Goal: Information Seeking & Learning: Learn about a topic

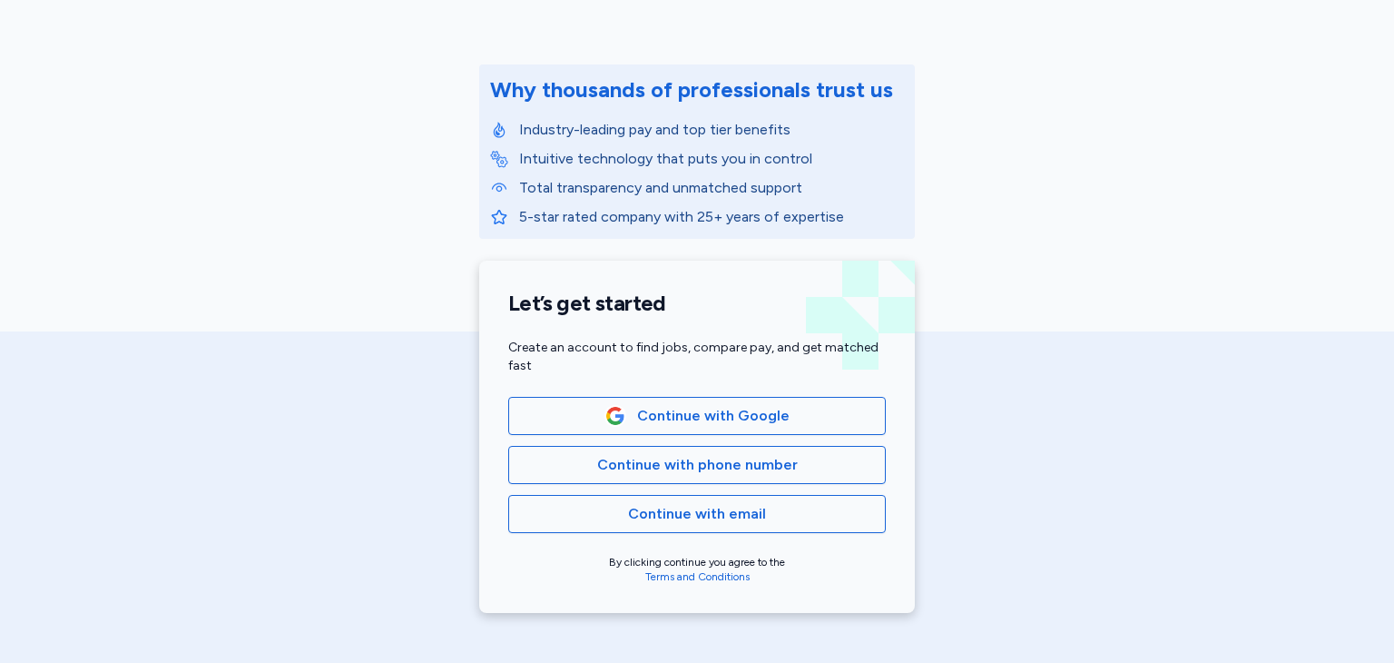
scroll to position [182, 0]
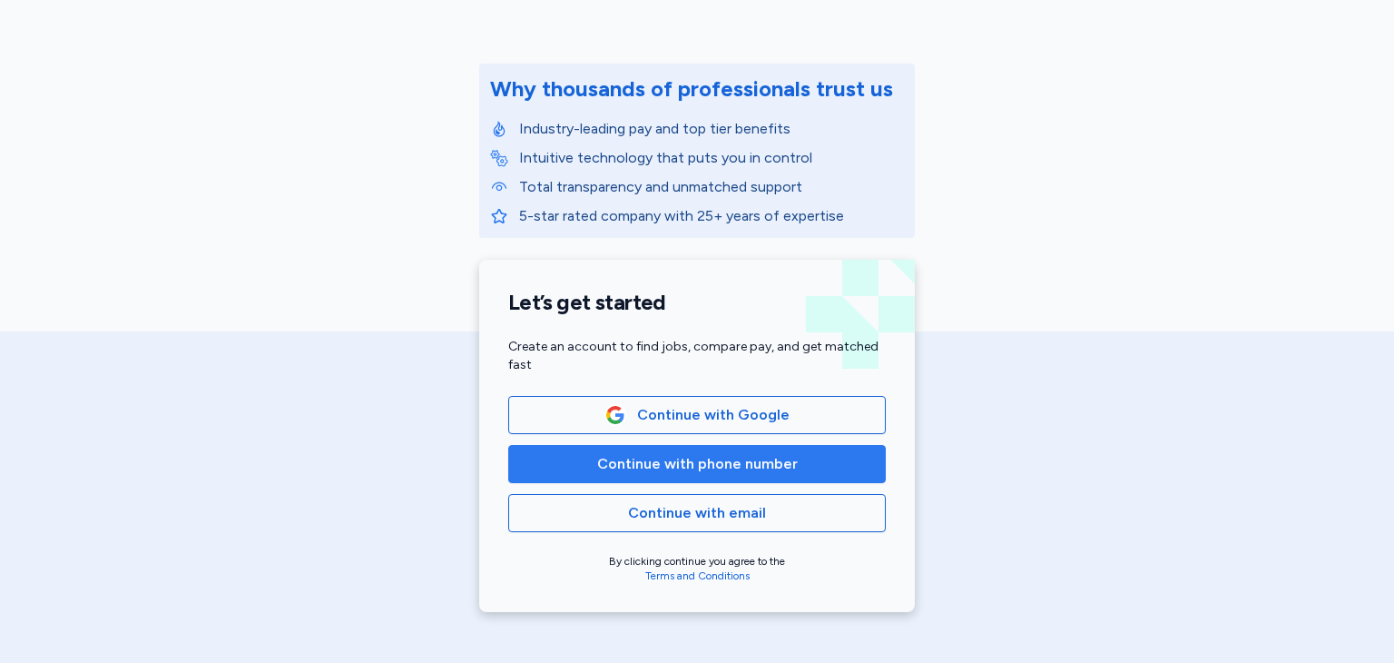
click at [776, 456] on span "Continue with phone number" at bounding box center [697, 464] width 201 height 22
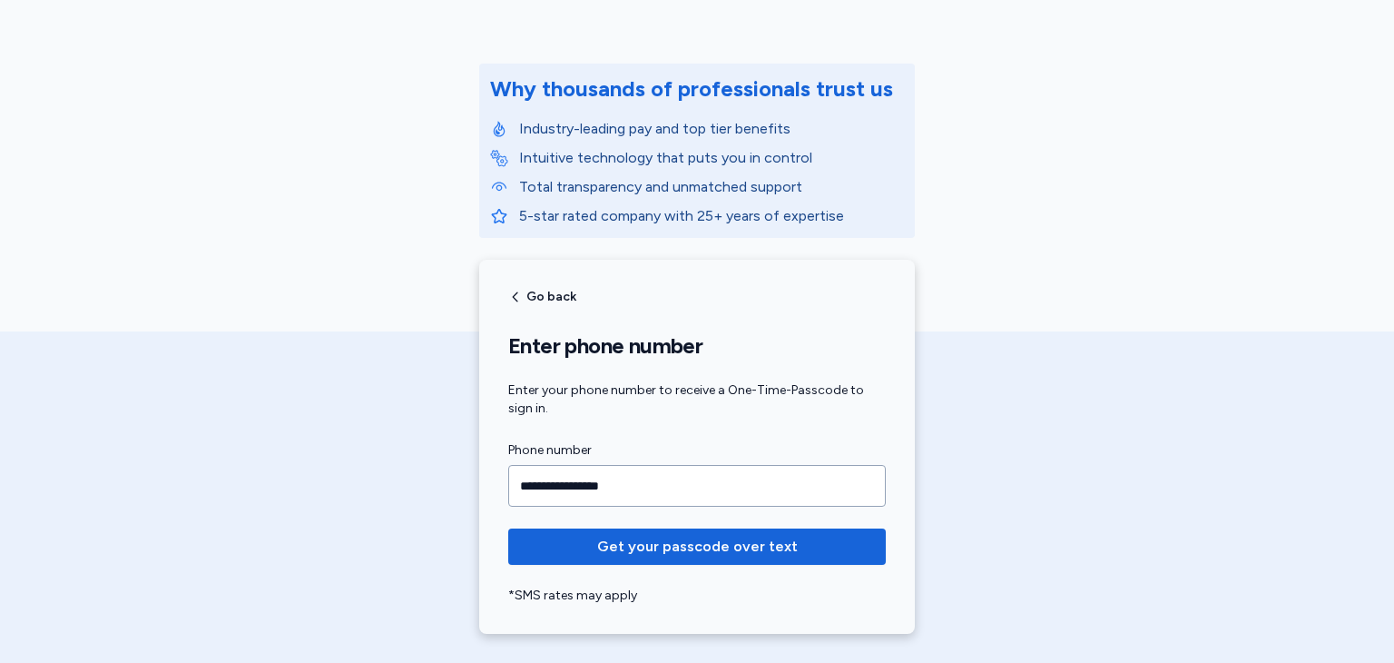
type input "**********"
click at [508, 528] on button "Get your passcode over text" at bounding box center [697, 546] width 378 height 36
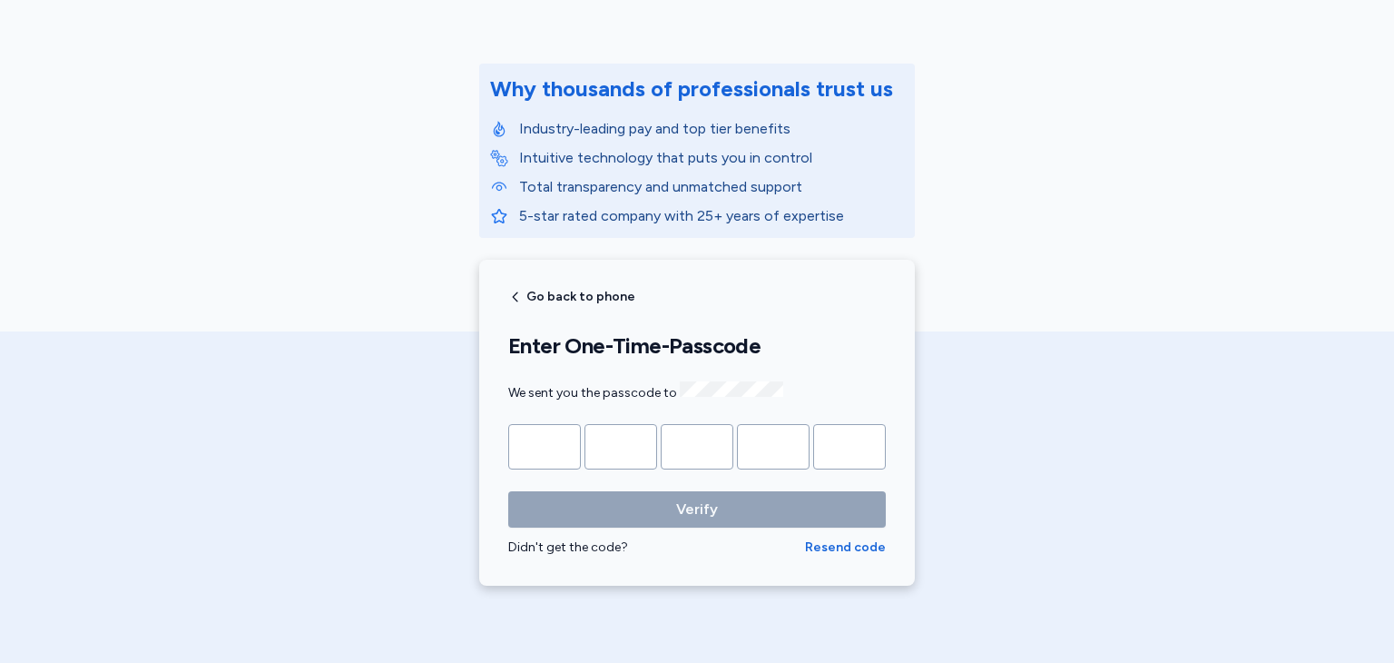
type input "*"
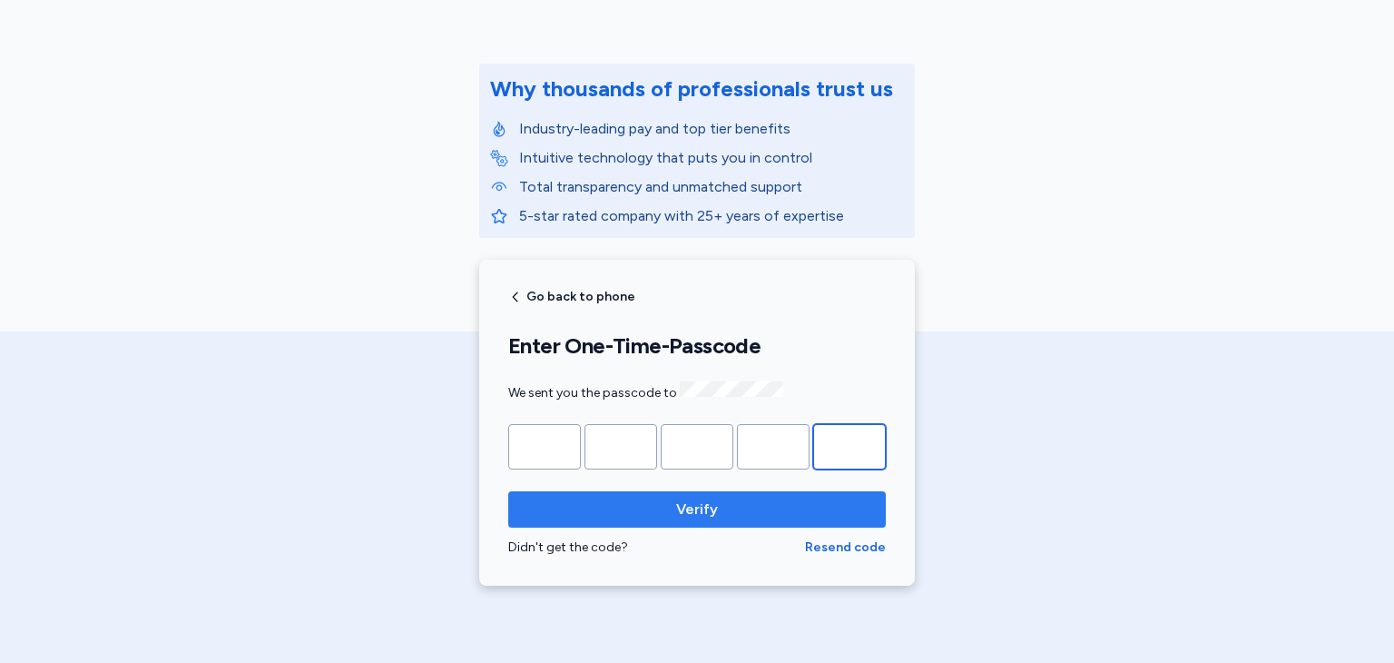
type input "*"
click at [737, 500] on span "Verify" at bounding box center [697, 509] width 349 height 22
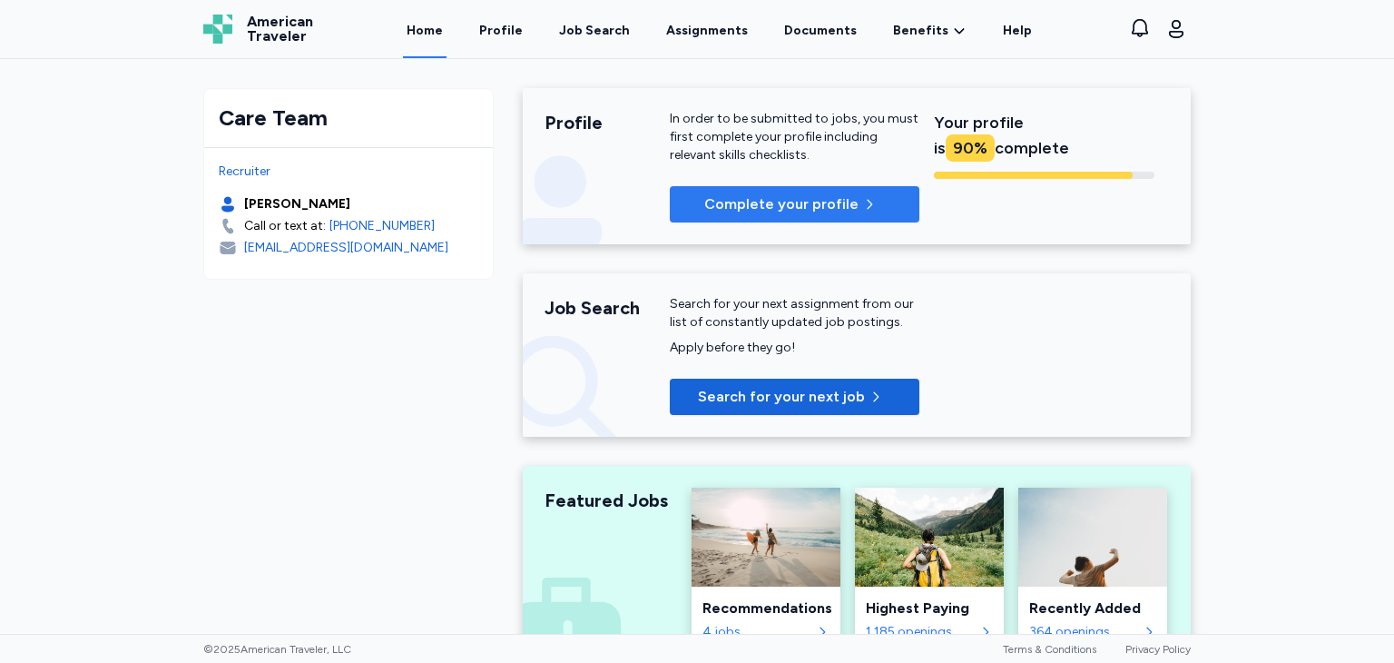
click at [722, 195] on span "Complete your profile" at bounding box center [781, 204] width 154 height 22
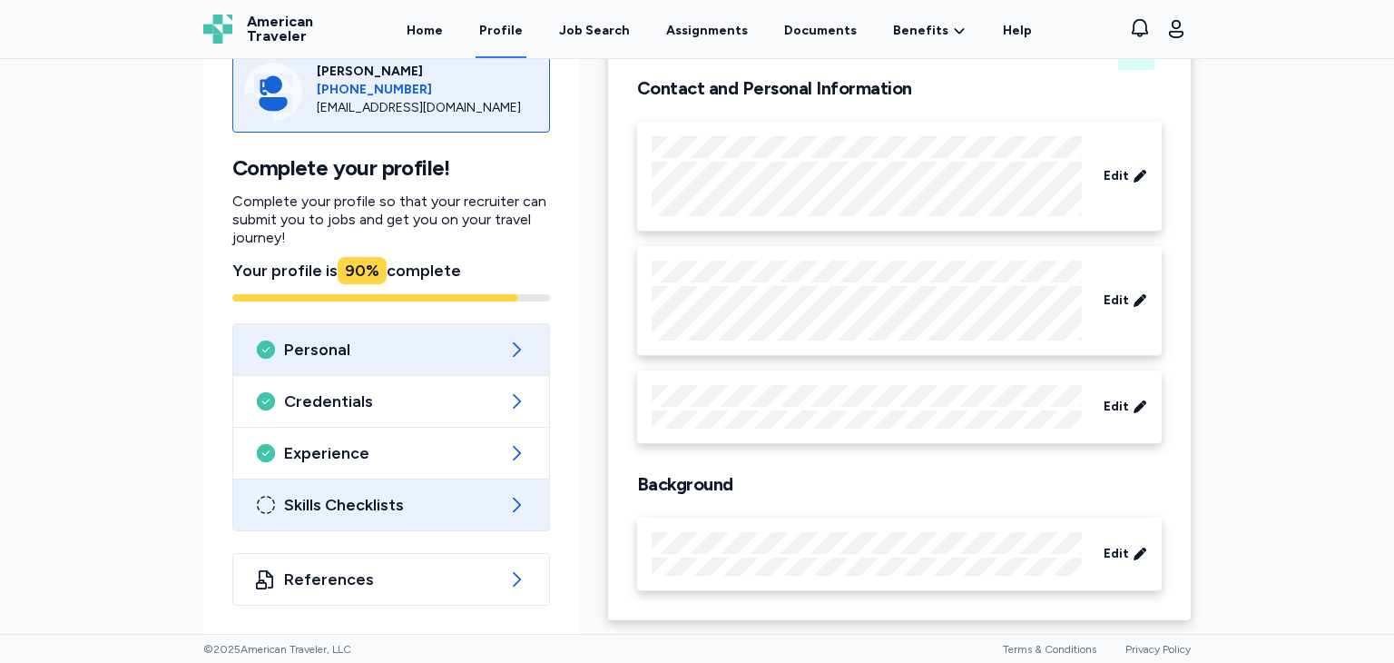
scroll to position [126, 0]
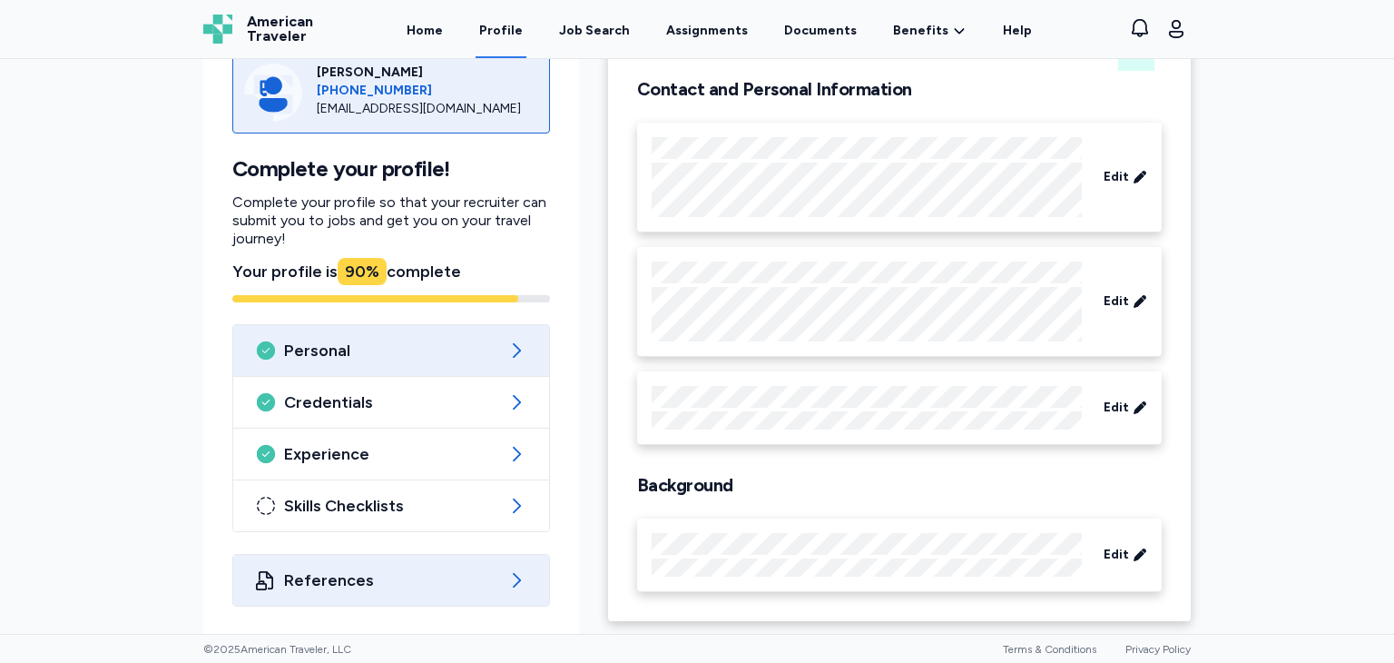
click at [505, 557] on div "References" at bounding box center [391, 580] width 316 height 51
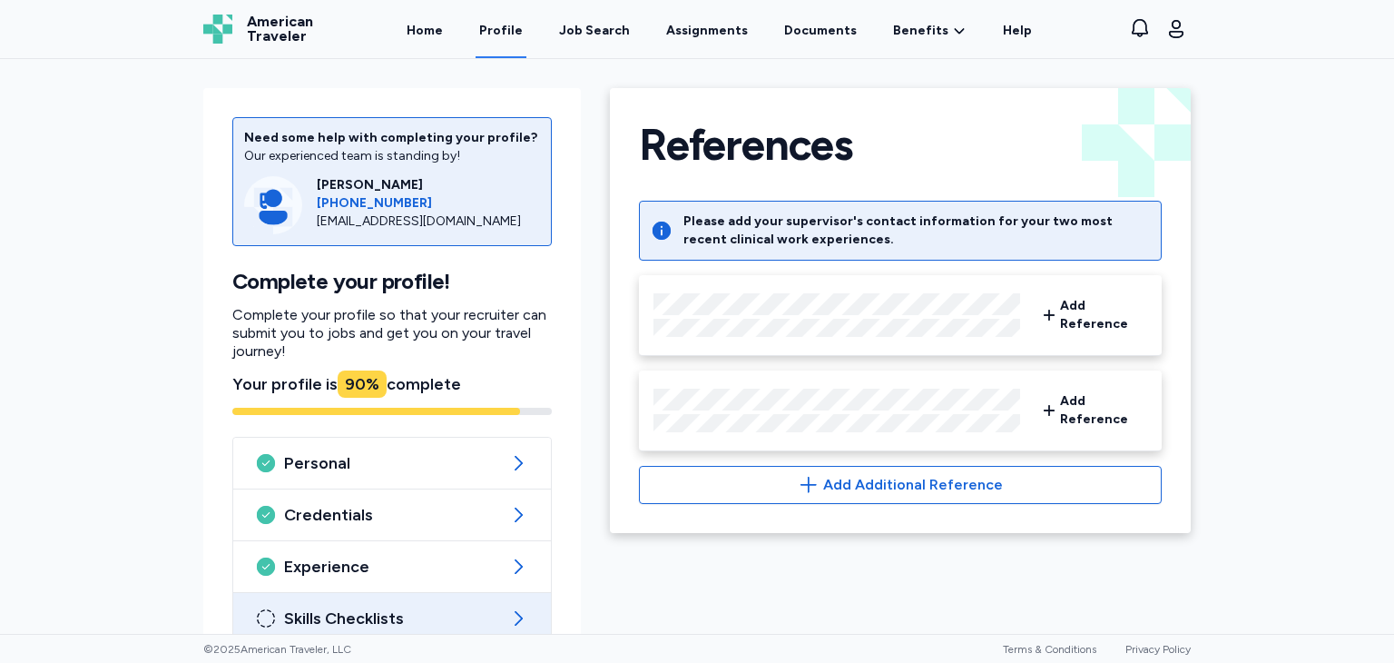
click at [507, 619] on icon at bounding box center [518, 618] width 22 height 22
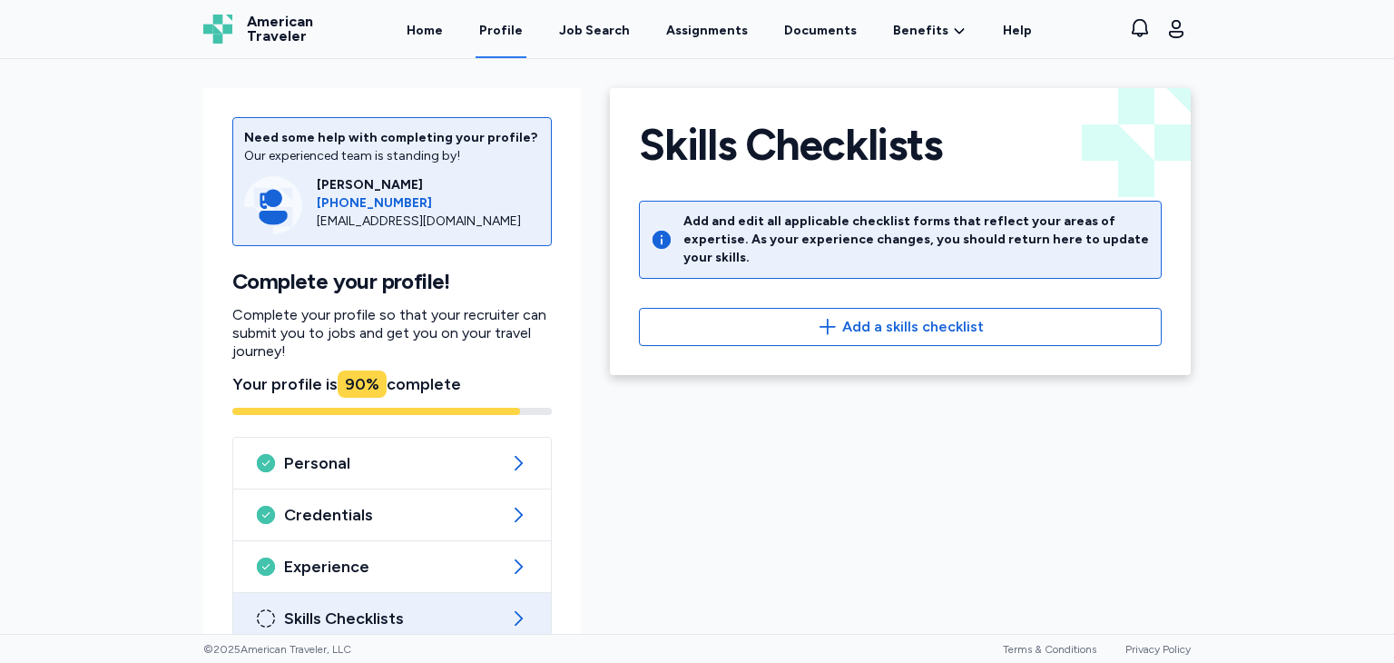
scroll to position [113, 0]
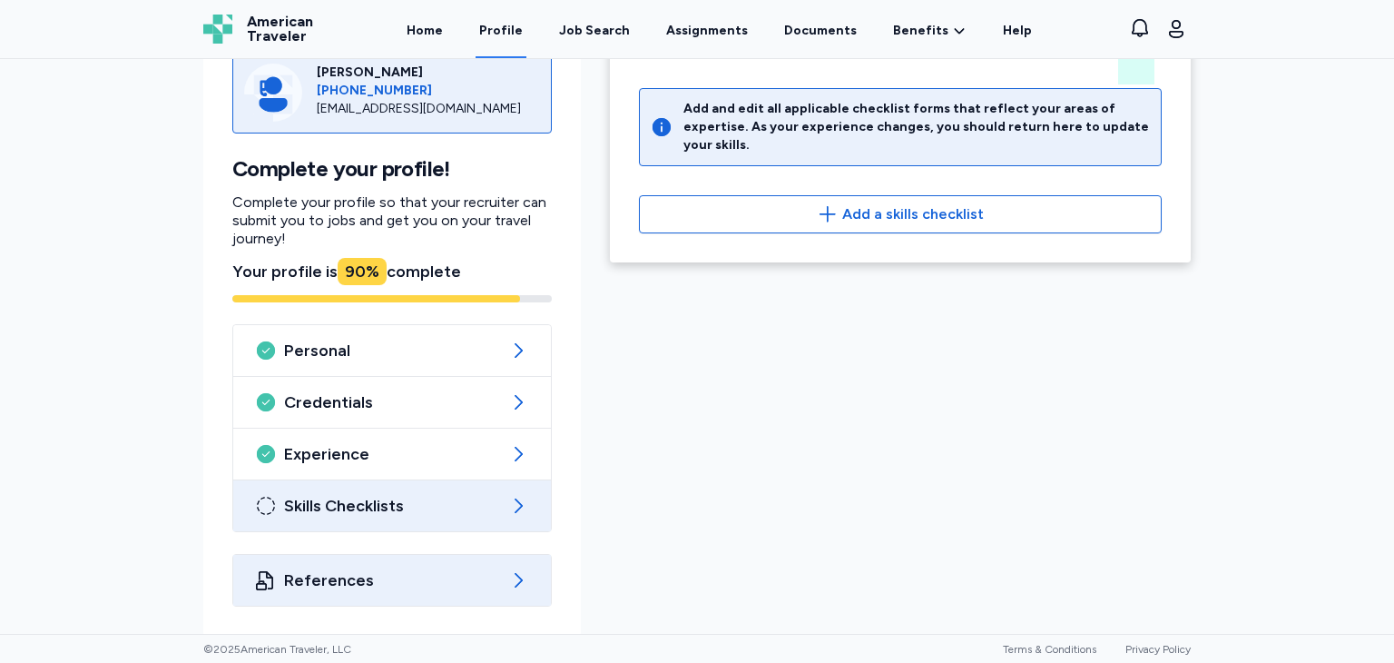
click at [481, 581] on span "References" at bounding box center [392, 580] width 216 height 22
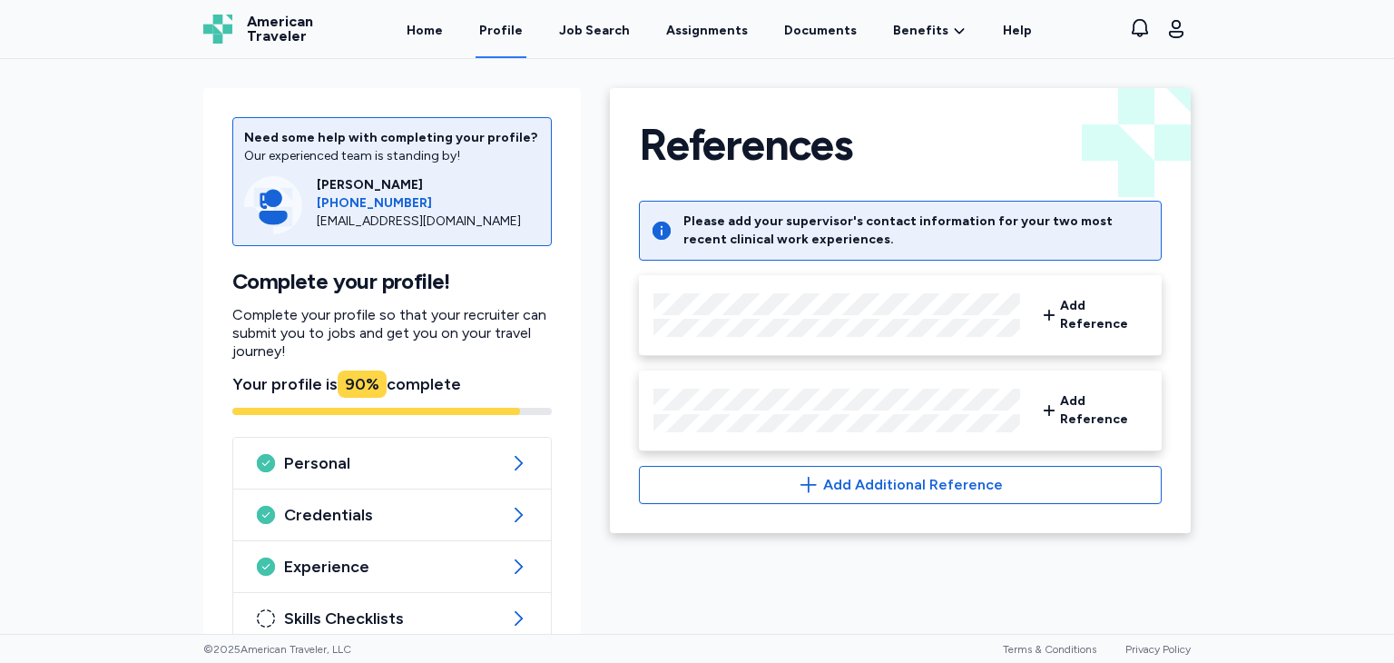
scroll to position [113, 0]
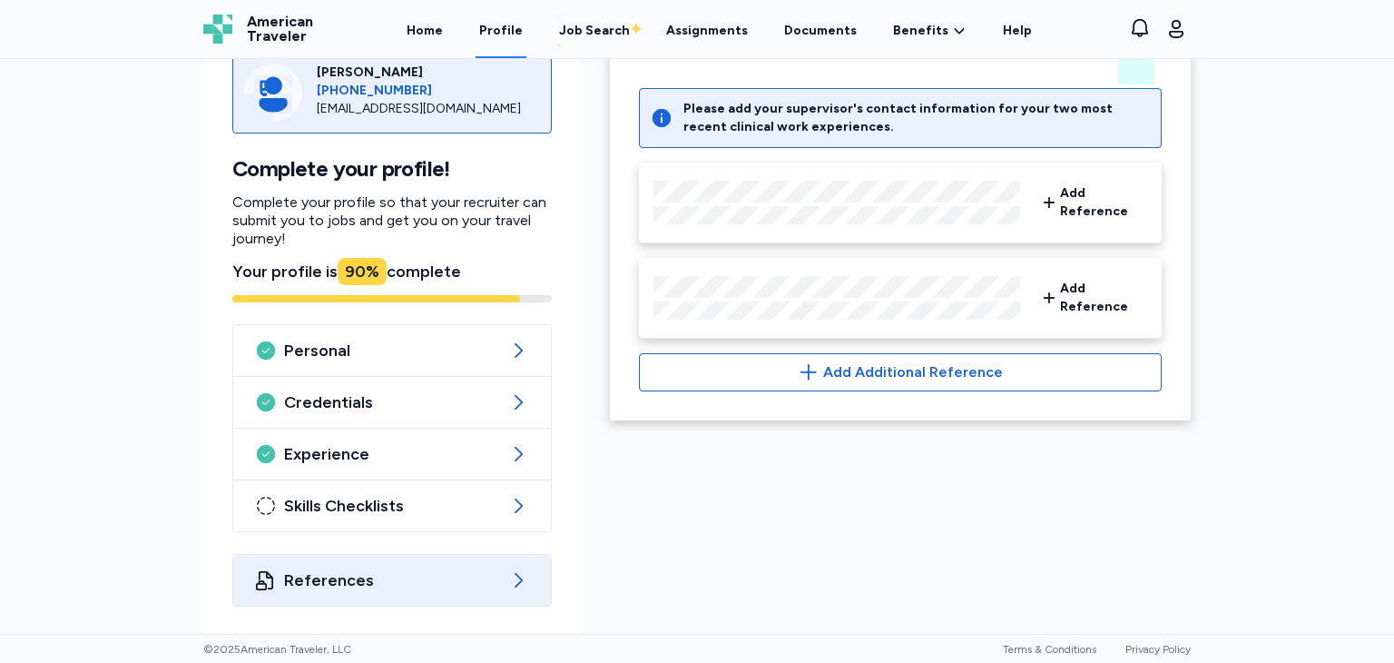
click at [481, 581] on span "References" at bounding box center [392, 580] width 216 height 22
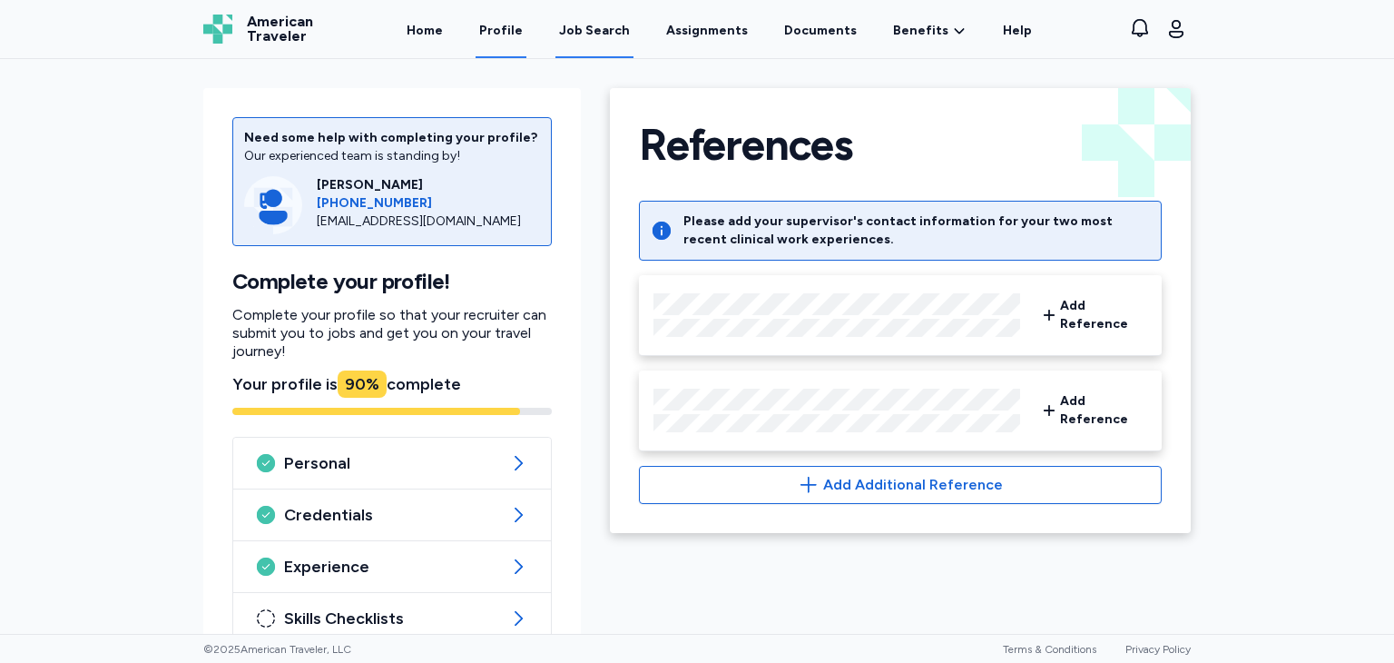
click at [625, 37] on div "Job Search" at bounding box center [594, 31] width 71 height 18
click at [612, 34] on div "Job Search" at bounding box center [594, 31] width 71 height 18
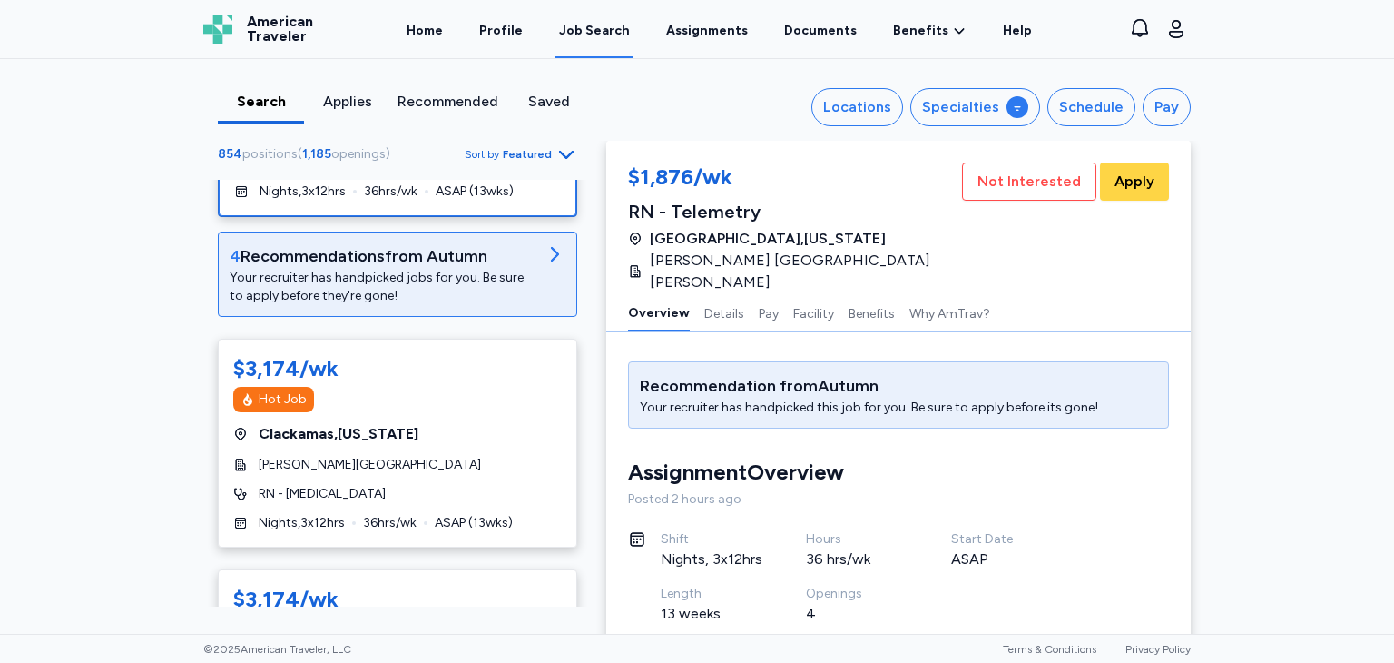
scroll to position [229, 0]
click at [502, 243] on div "4 Recommendation s from Autumn" at bounding box center [383, 254] width 307 height 25
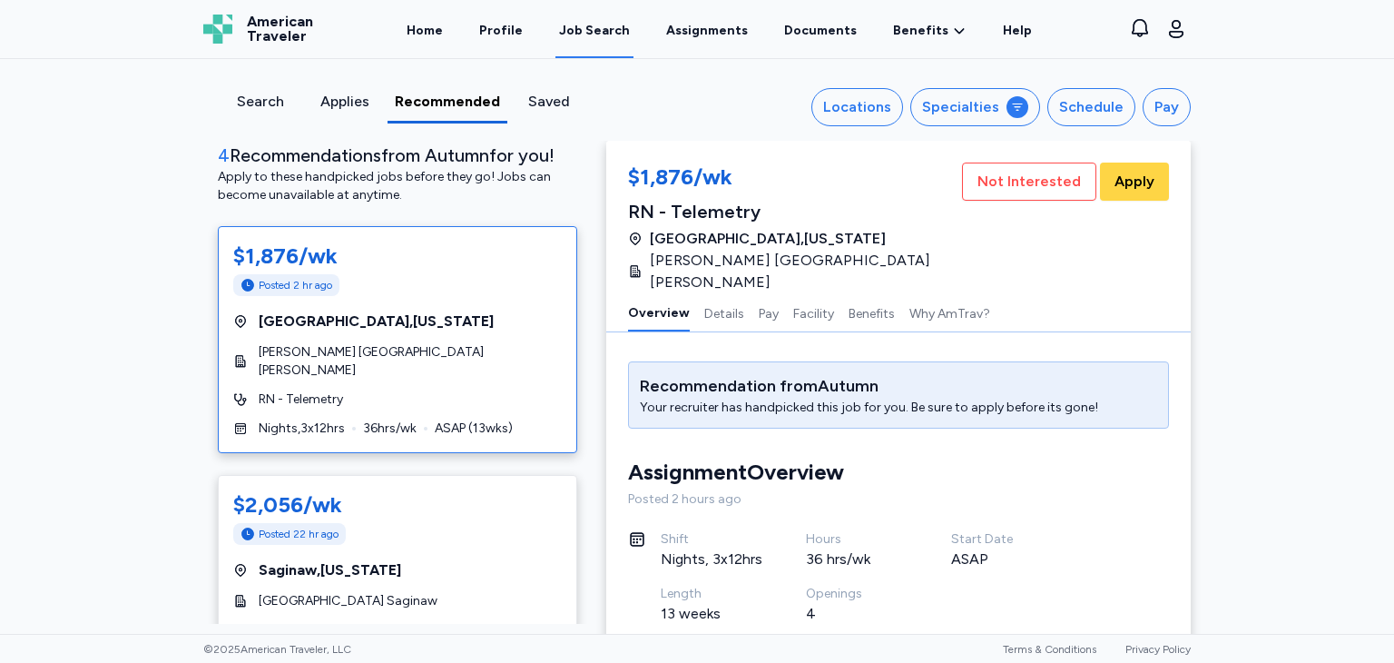
click at [260, 106] on div "Search" at bounding box center [260, 102] width 70 height 22
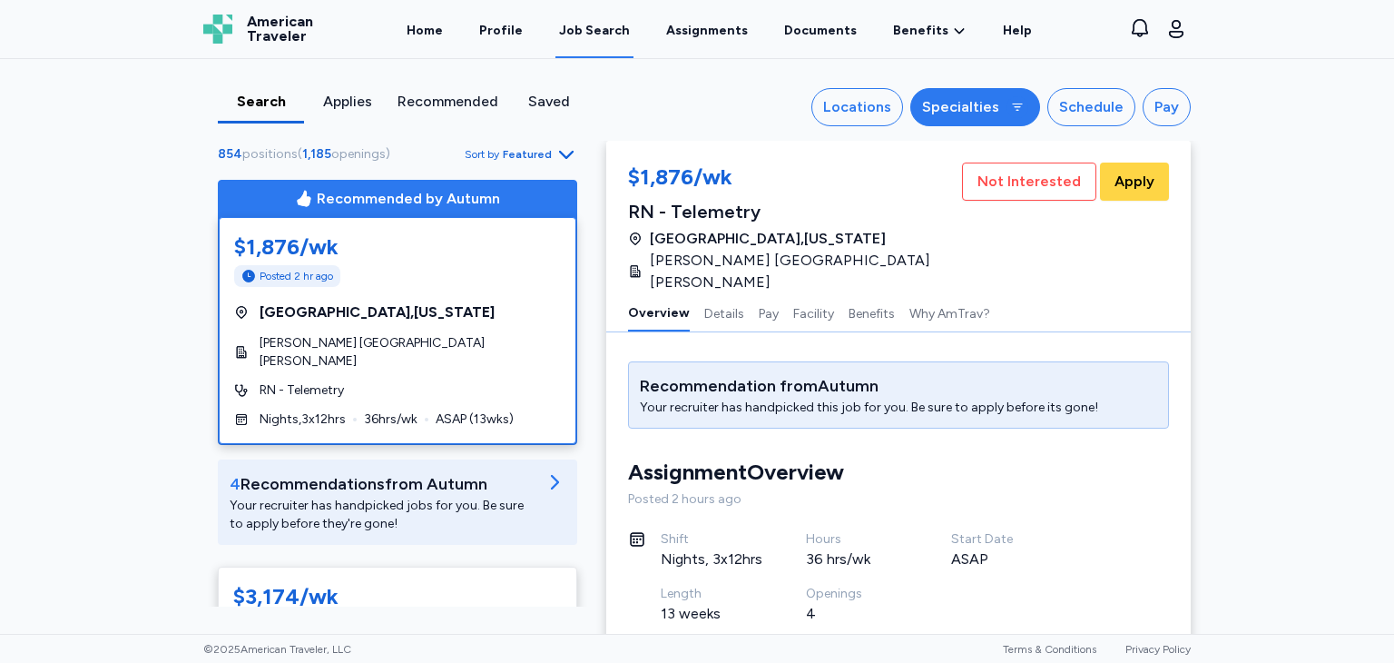
click at [987, 99] on div "Specialties" at bounding box center [960, 107] width 77 height 22
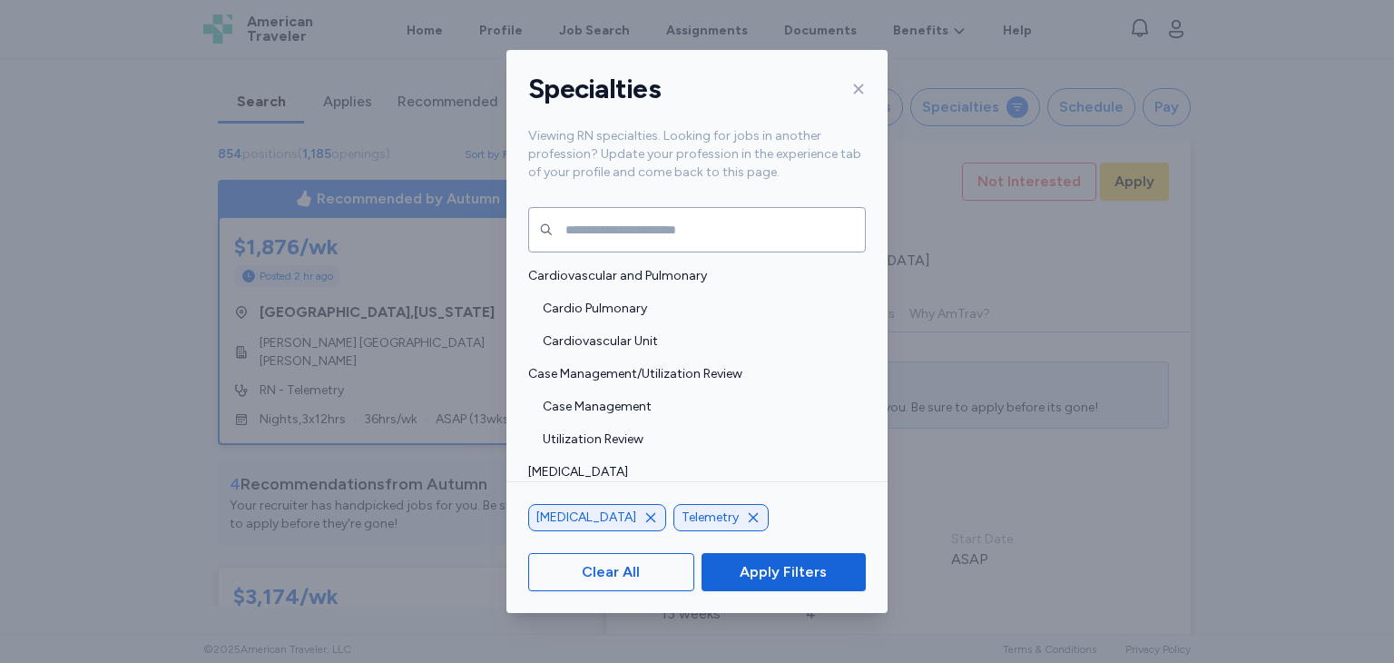
click at [846, 89] on div at bounding box center [855, 88] width 22 height 29
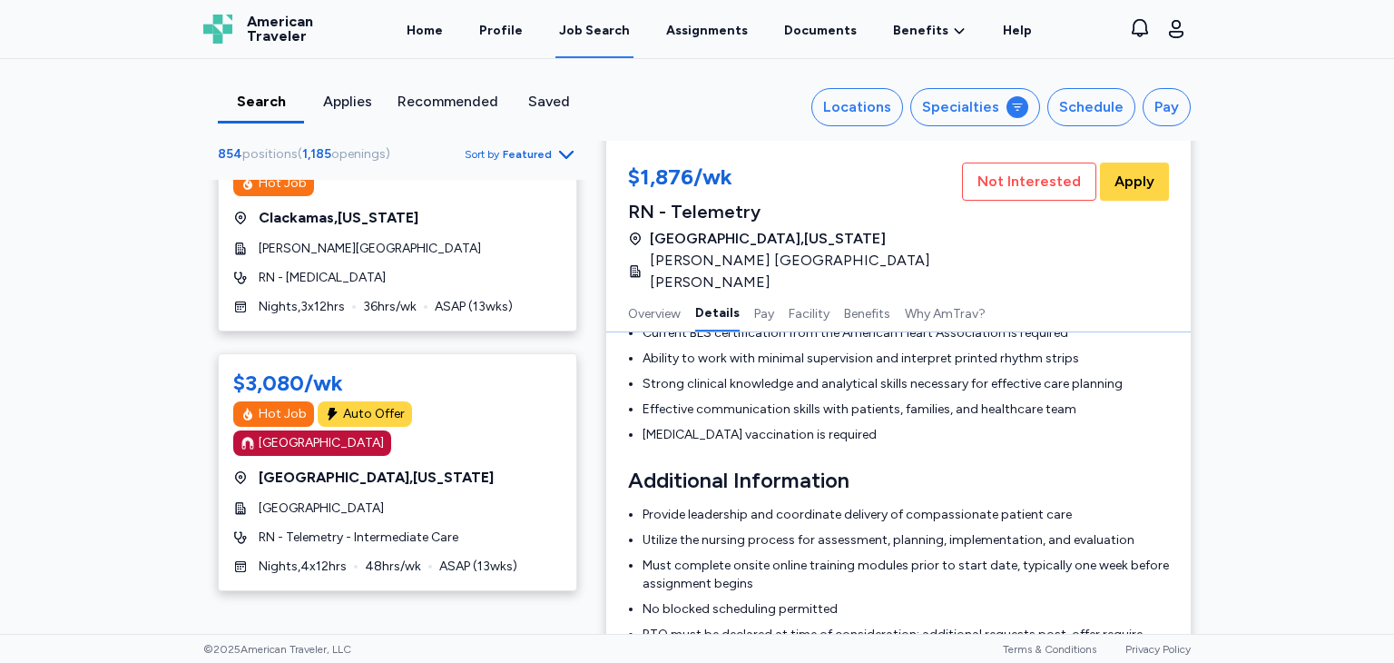
scroll to position [673, 0]
click at [851, 113] on div "Locations" at bounding box center [857, 107] width 68 height 22
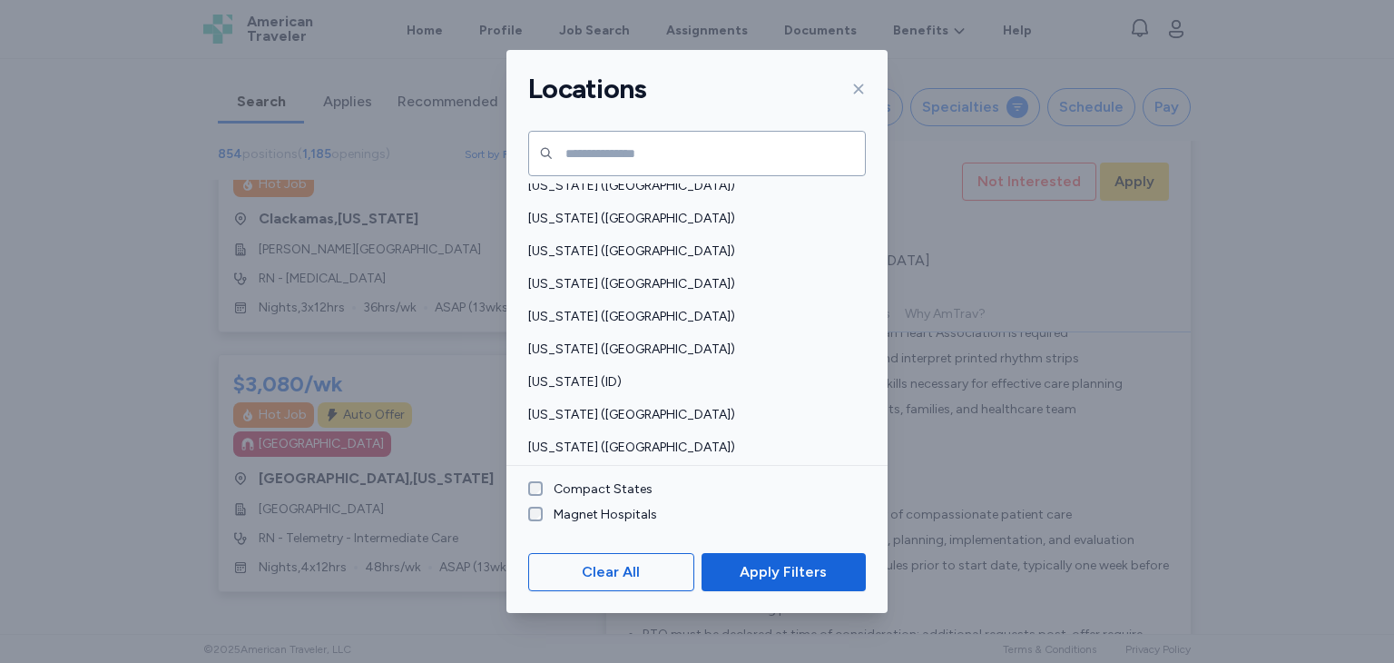
scroll to position [200, 0]
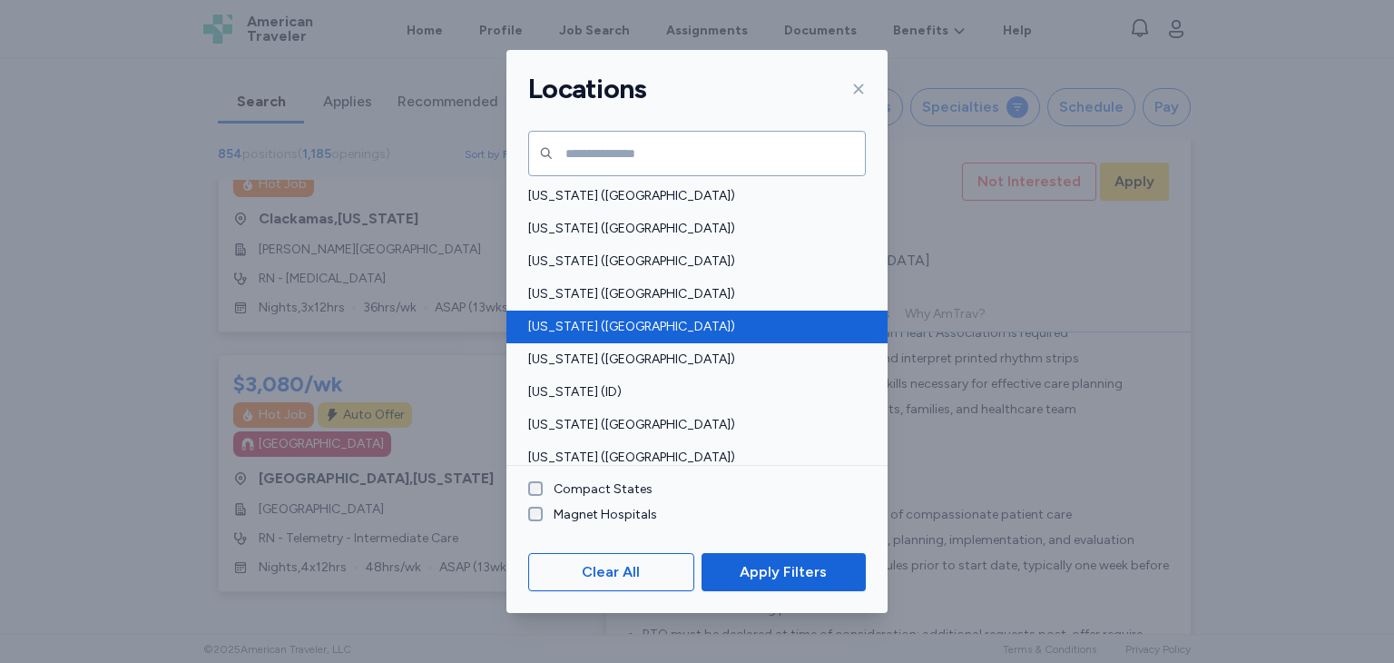
click at [644, 329] on span "[US_STATE] ([GEOGRAPHIC_DATA])" at bounding box center [691, 327] width 327 height 18
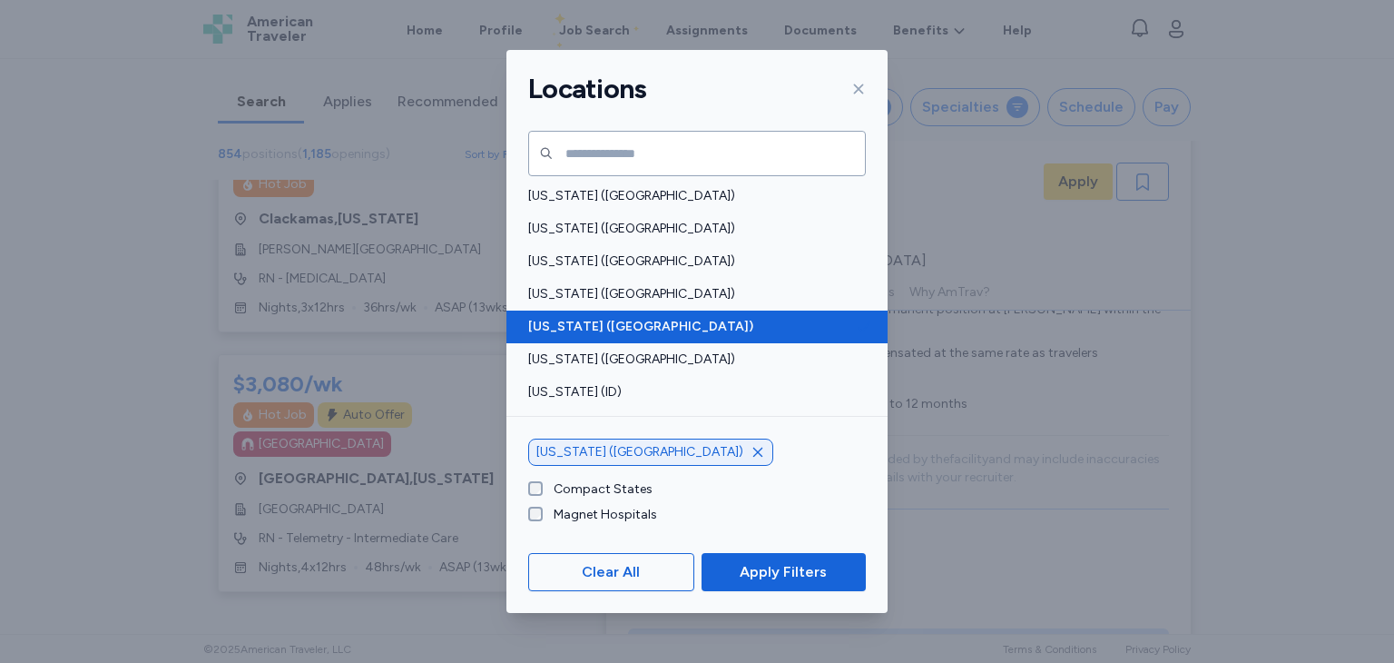
scroll to position [2, 0]
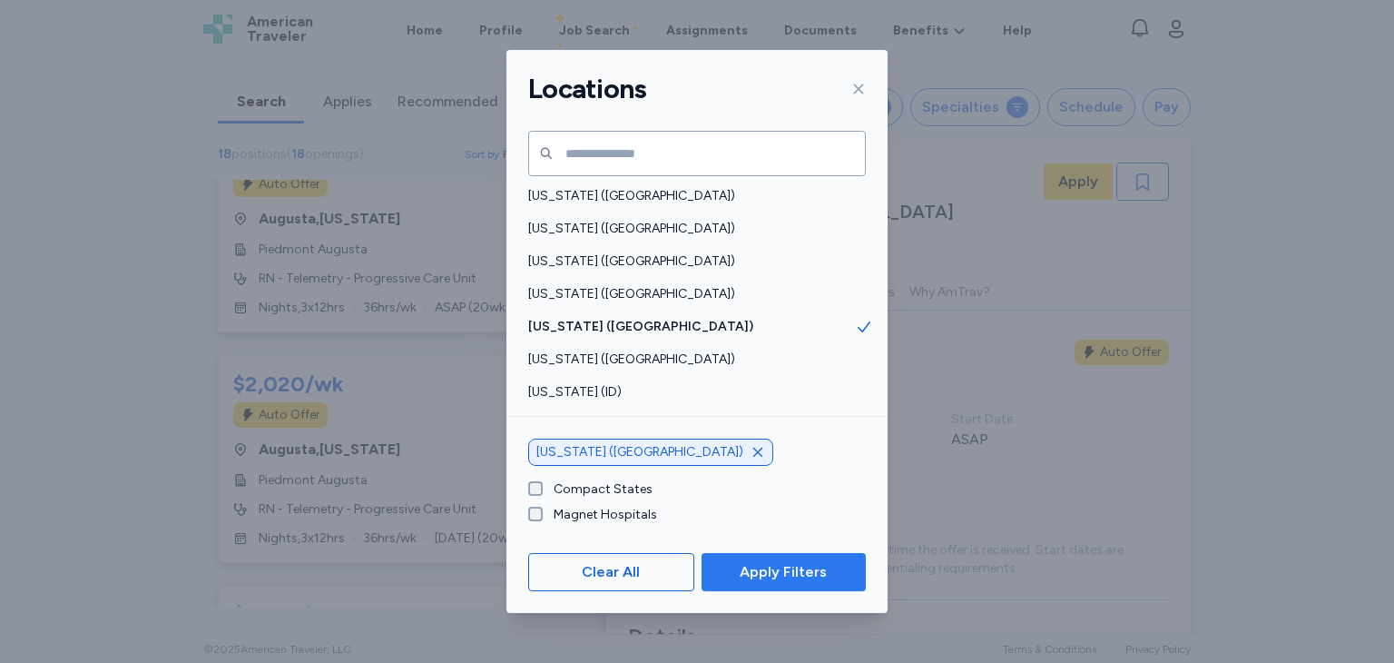
click at [822, 565] on span "Apply Filters" at bounding box center [783, 572] width 87 height 22
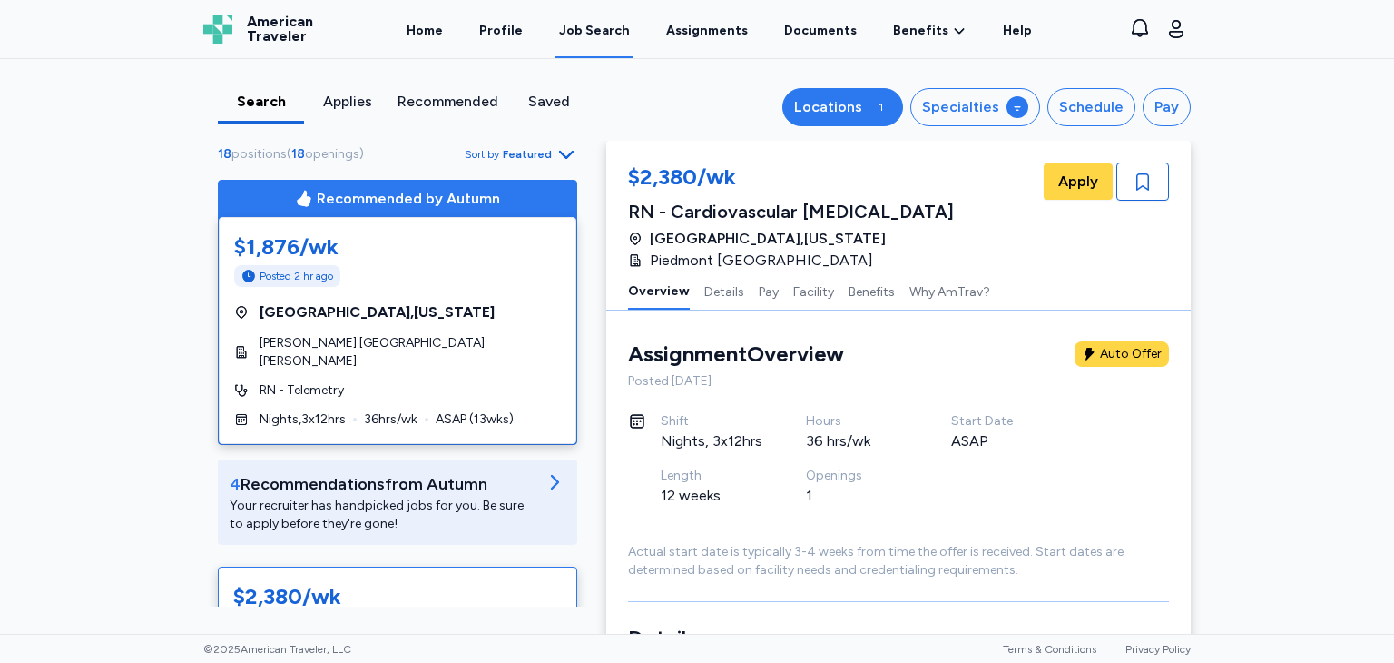
click at [862, 106] on div "Locations" at bounding box center [828, 107] width 68 height 22
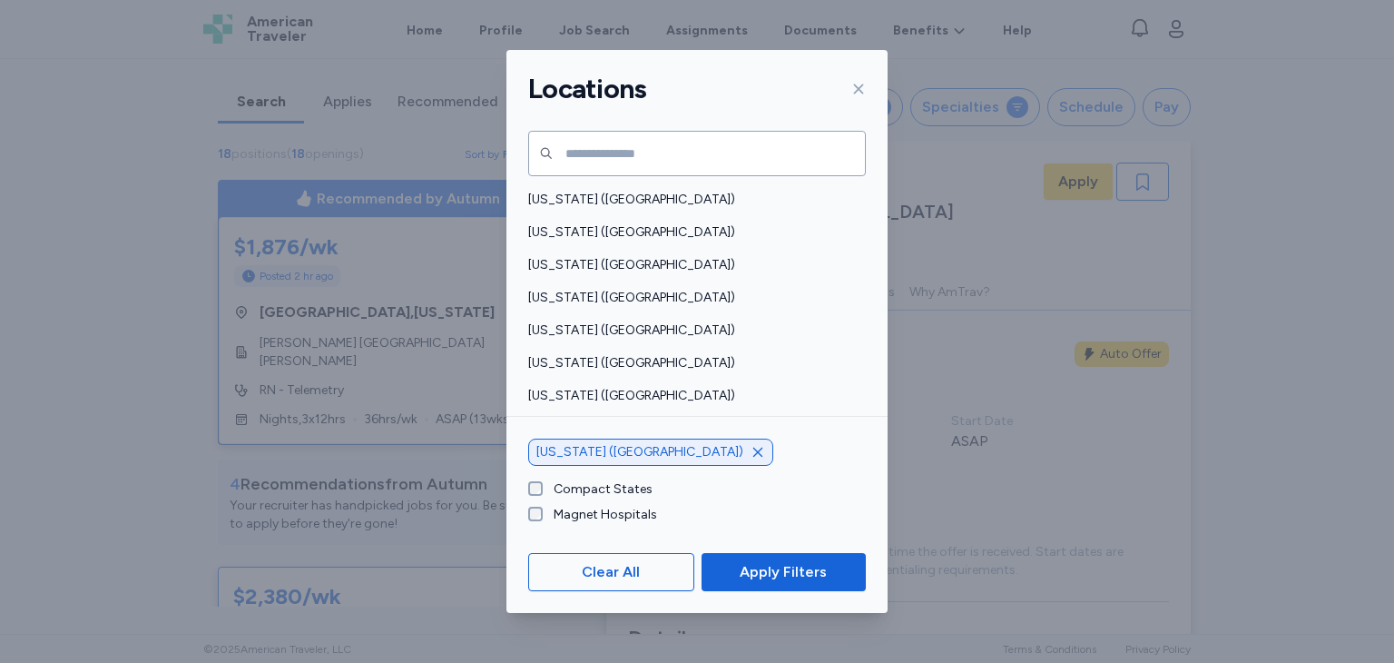
click at [751, 452] on icon "button" at bounding box center [758, 452] width 15 height 15
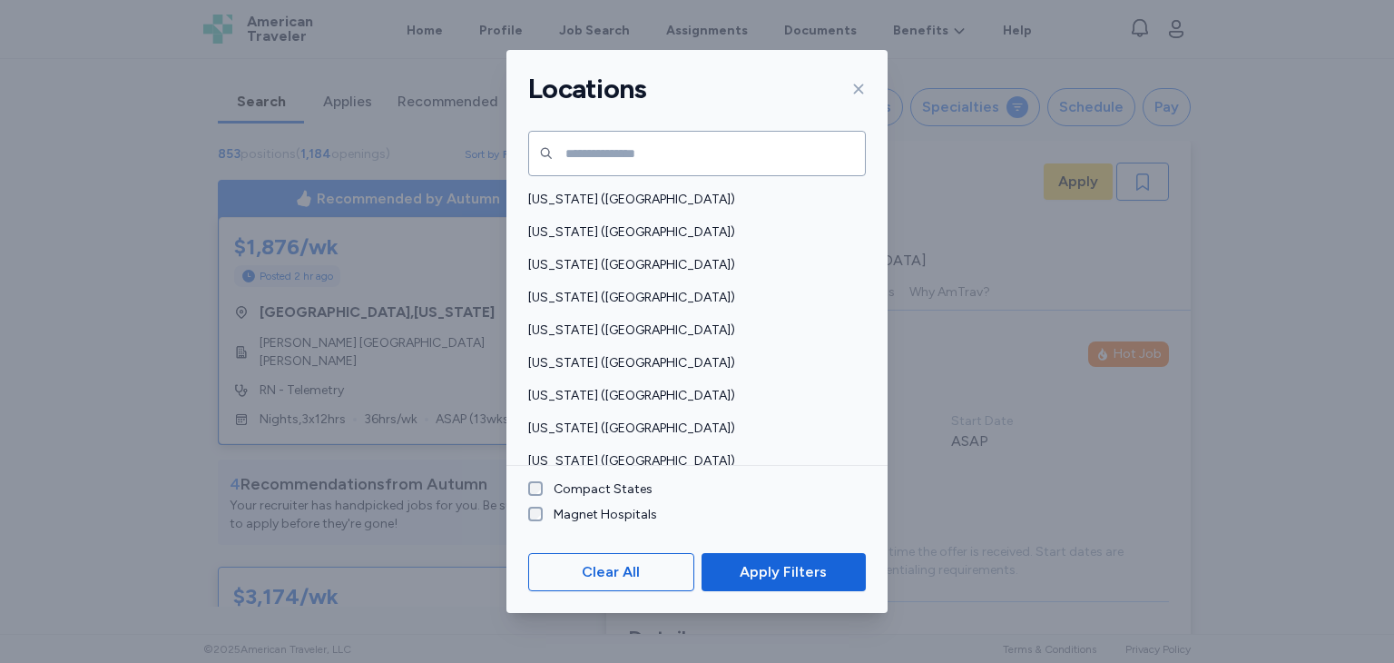
scroll to position [2, 0]
click at [860, 92] on icon at bounding box center [858, 89] width 15 height 15
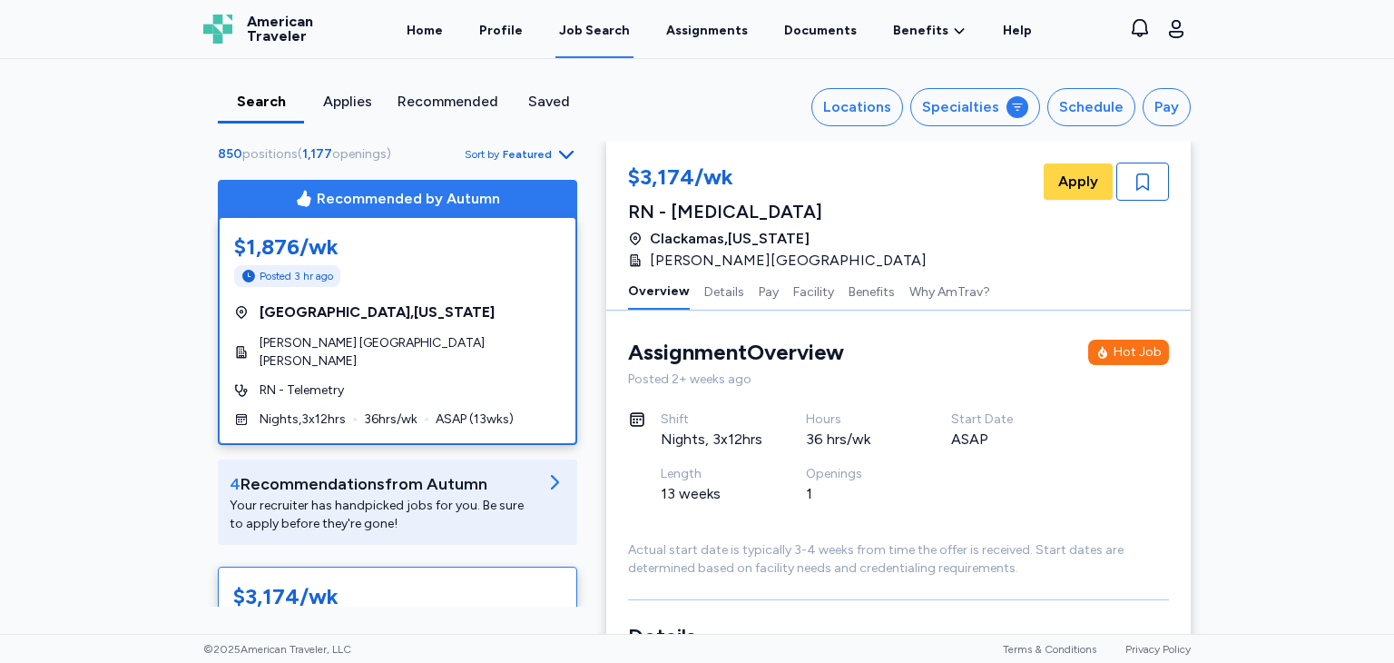
scroll to position [0, 0]
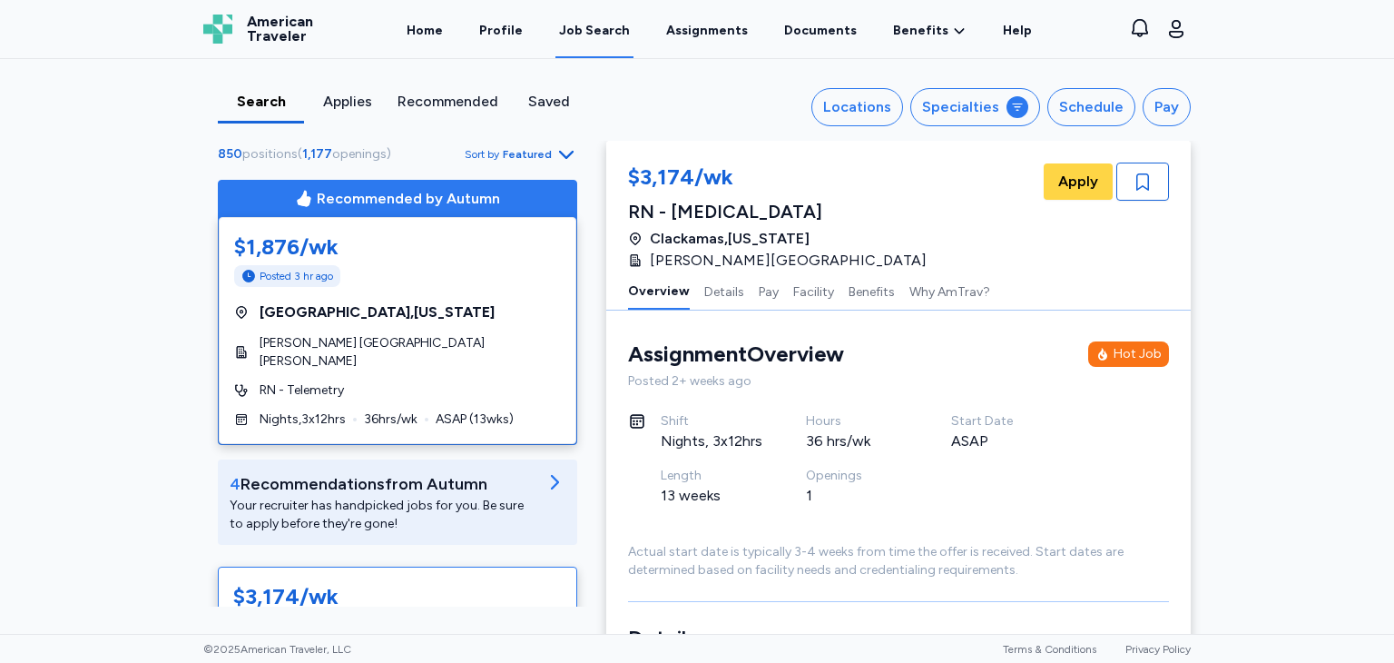
click at [258, 86] on div "Search Applies Recommended Saved Locations Specialties Schedule Pay 850 positio…" at bounding box center [697, 100] width 1016 height 82
click at [258, 102] on div "Search" at bounding box center [261, 102] width 72 height 22
click at [249, 114] on div "Search" at bounding box center [261, 107] width 86 height 33
click at [692, 22] on link "Assignments" at bounding box center [707, 30] width 89 height 56
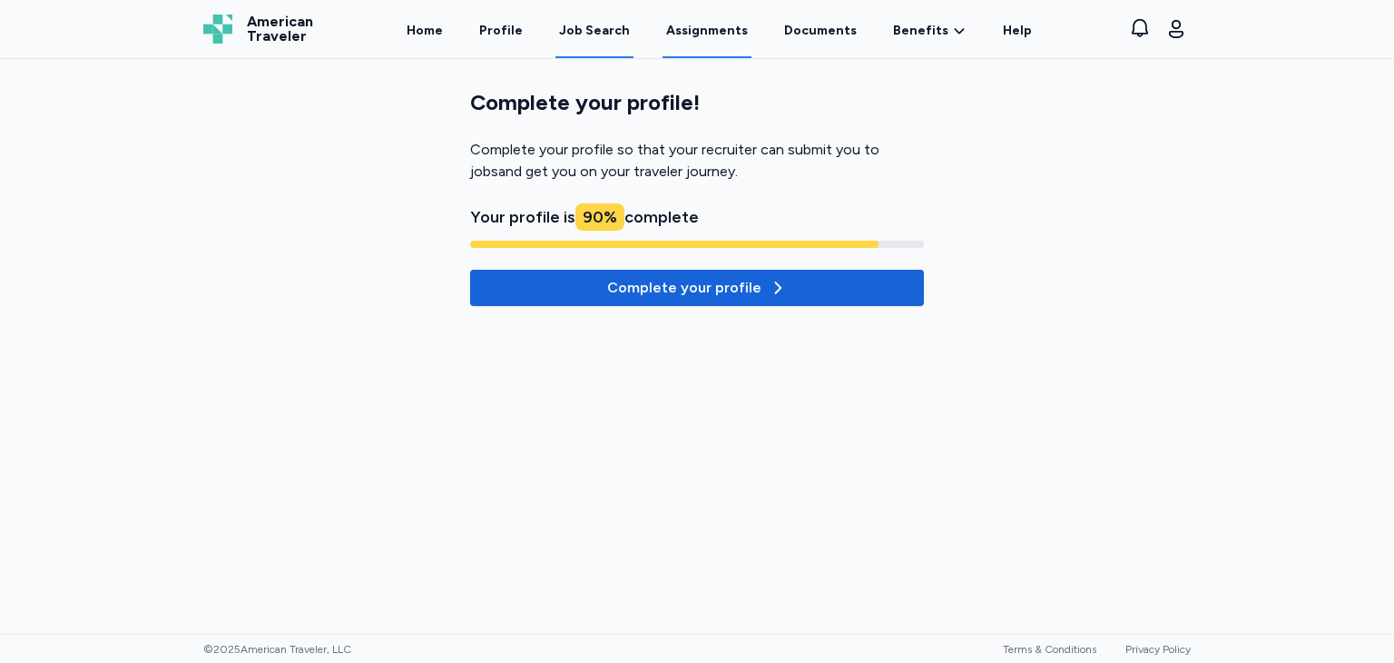
click at [599, 30] on div "Job Search" at bounding box center [594, 31] width 71 height 18
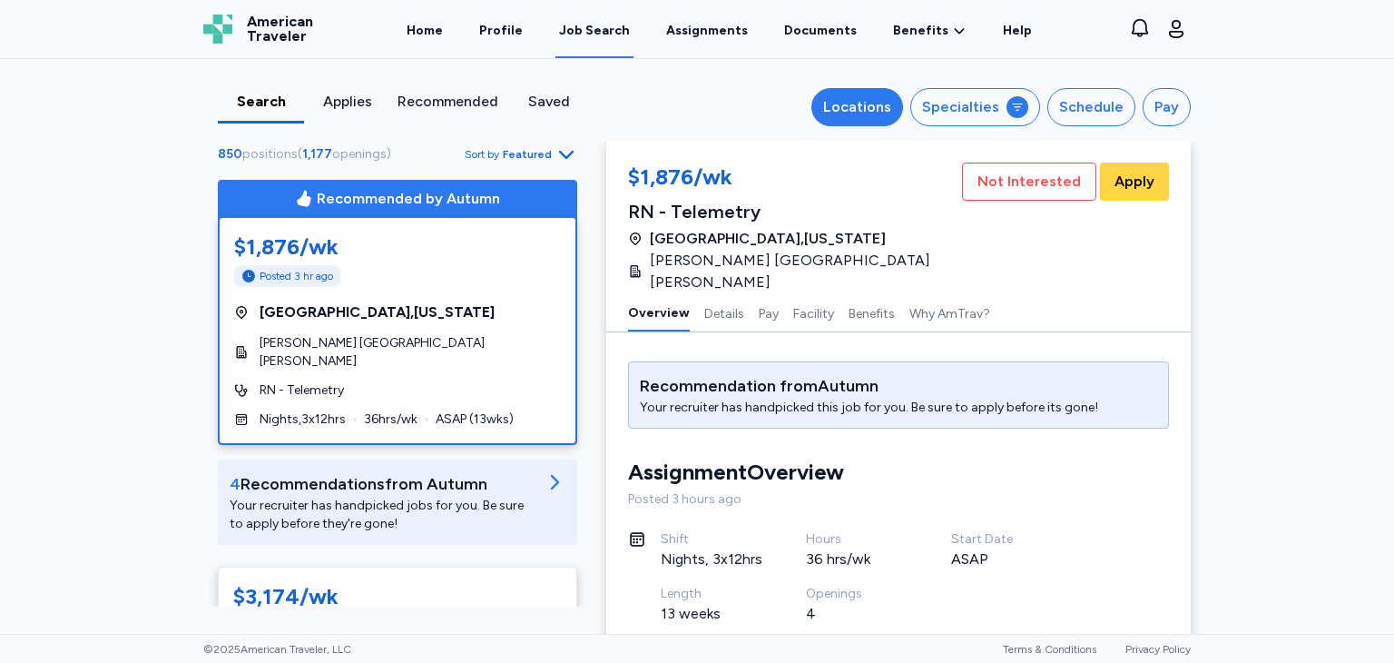
click at [835, 96] on div "Locations" at bounding box center [857, 107] width 68 height 22
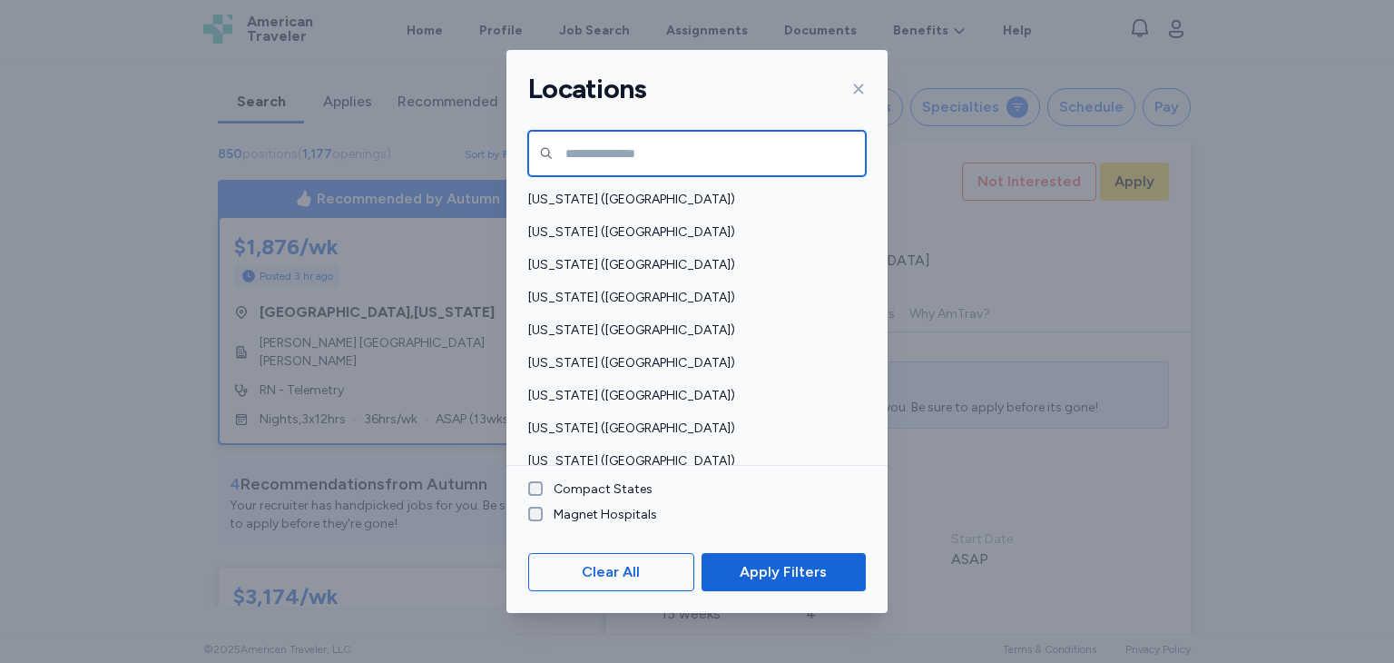
click at [630, 159] on input "text" at bounding box center [697, 153] width 338 height 45
type input "***"
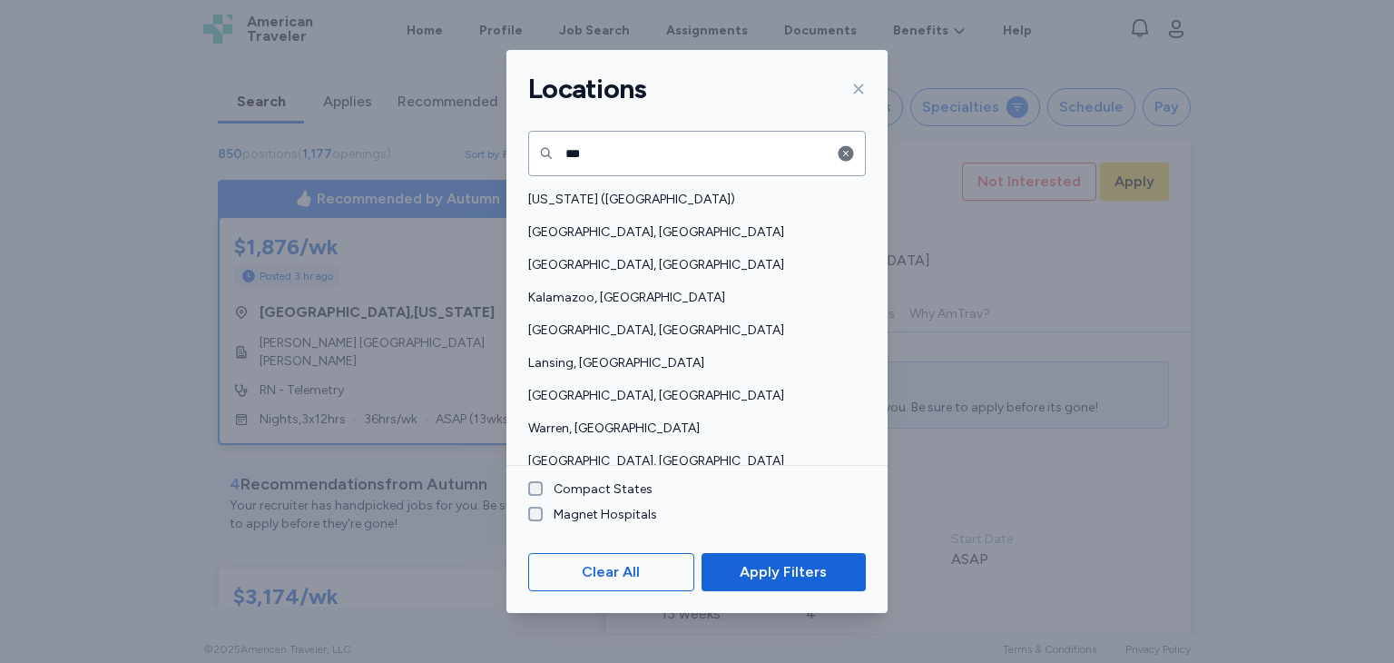
click at [605, 187] on div "[US_STATE] ([GEOGRAPHIC_DATA])" at bounding box center [696, 199] width 381 height 33
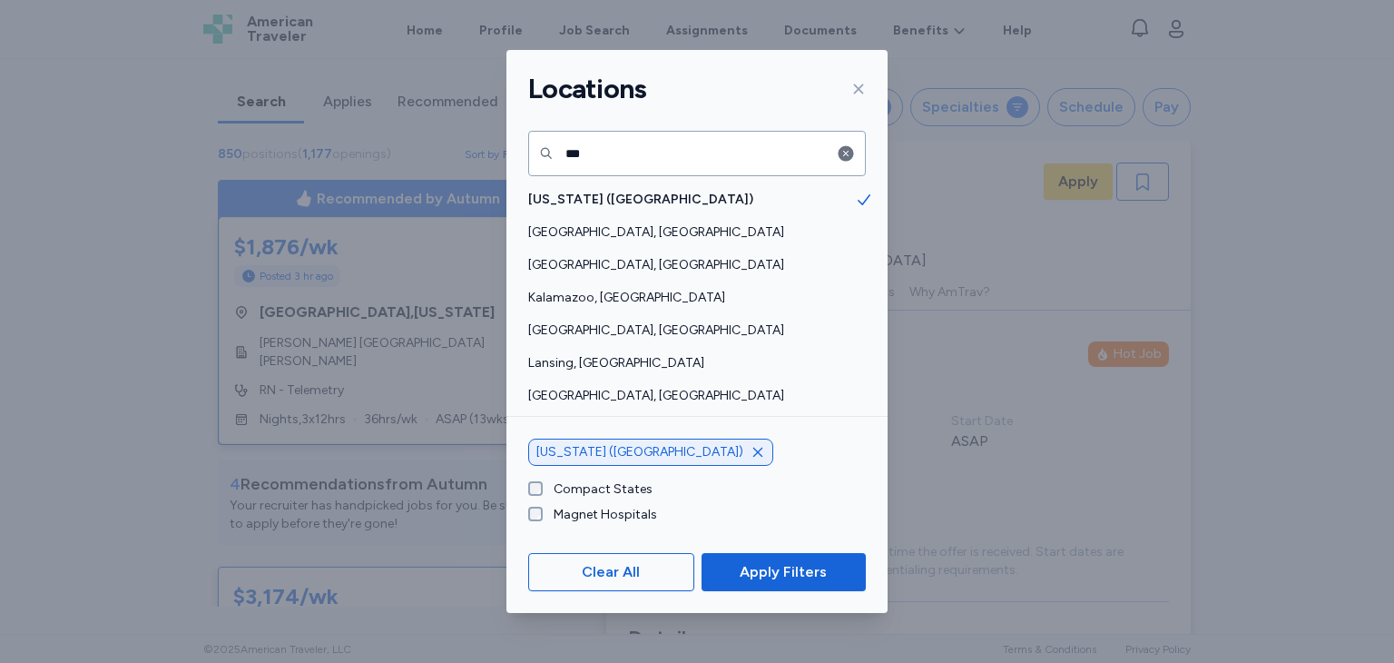
scroll to position [2, 0]
click at [840, 574] on span "Apply Filters" at bounding box center [783, 572] width 135 height 22
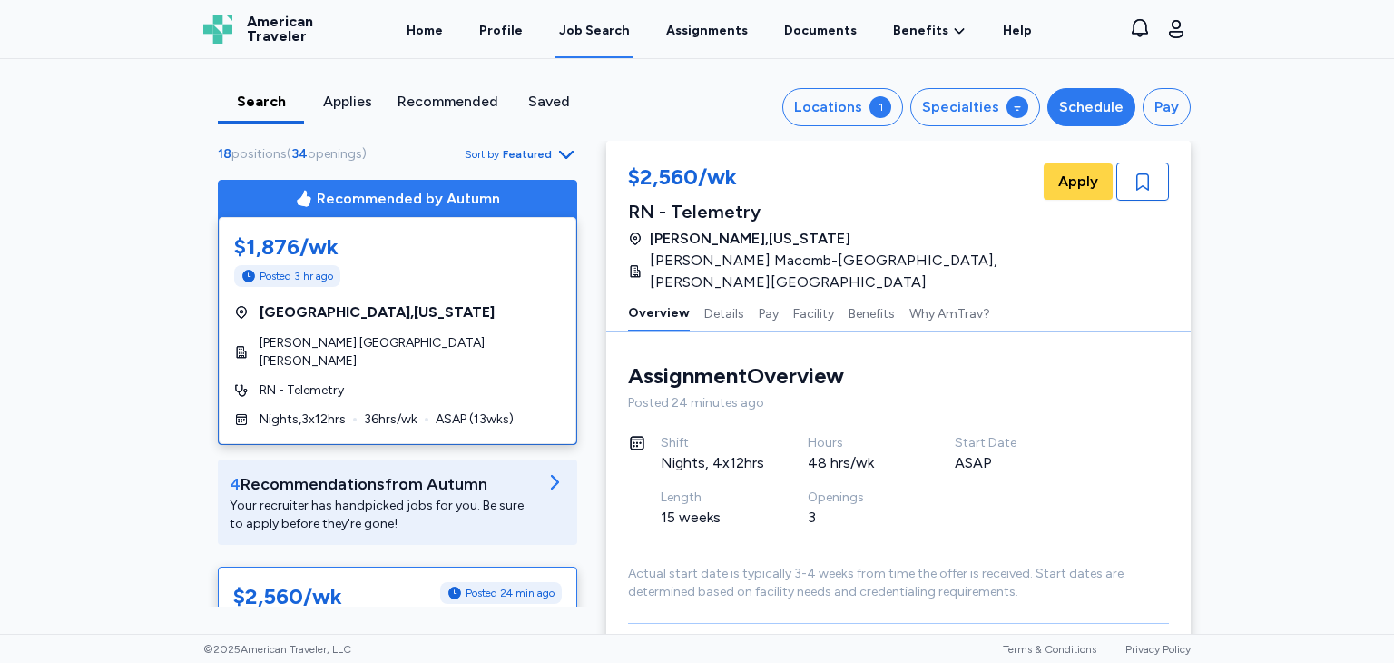
click at [1117, 99] on div "Schedule" at bounding box center [1091, 107] width 64 height 22
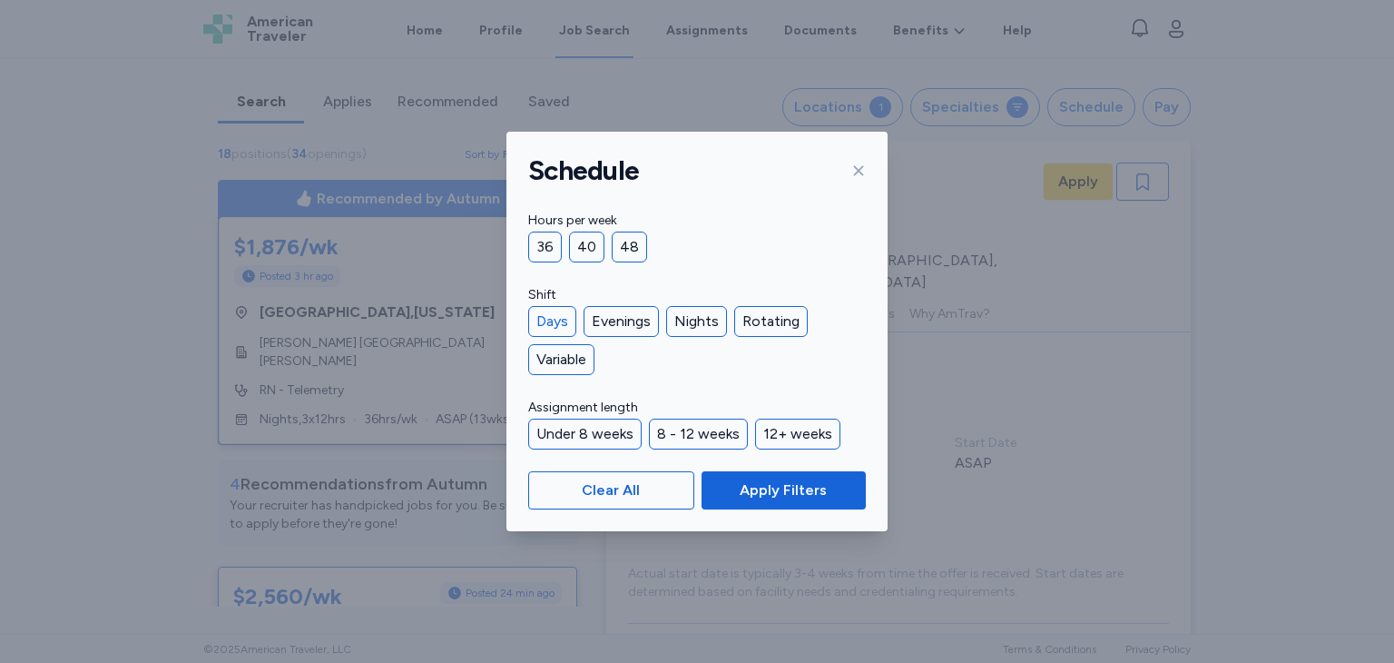
click at [560, 319] on div "Days" at bounding box center [552, 321] width 48 height 31
click at [611, 316] on div "Evenings" at bounding box center [621, 321] width 75 height 31
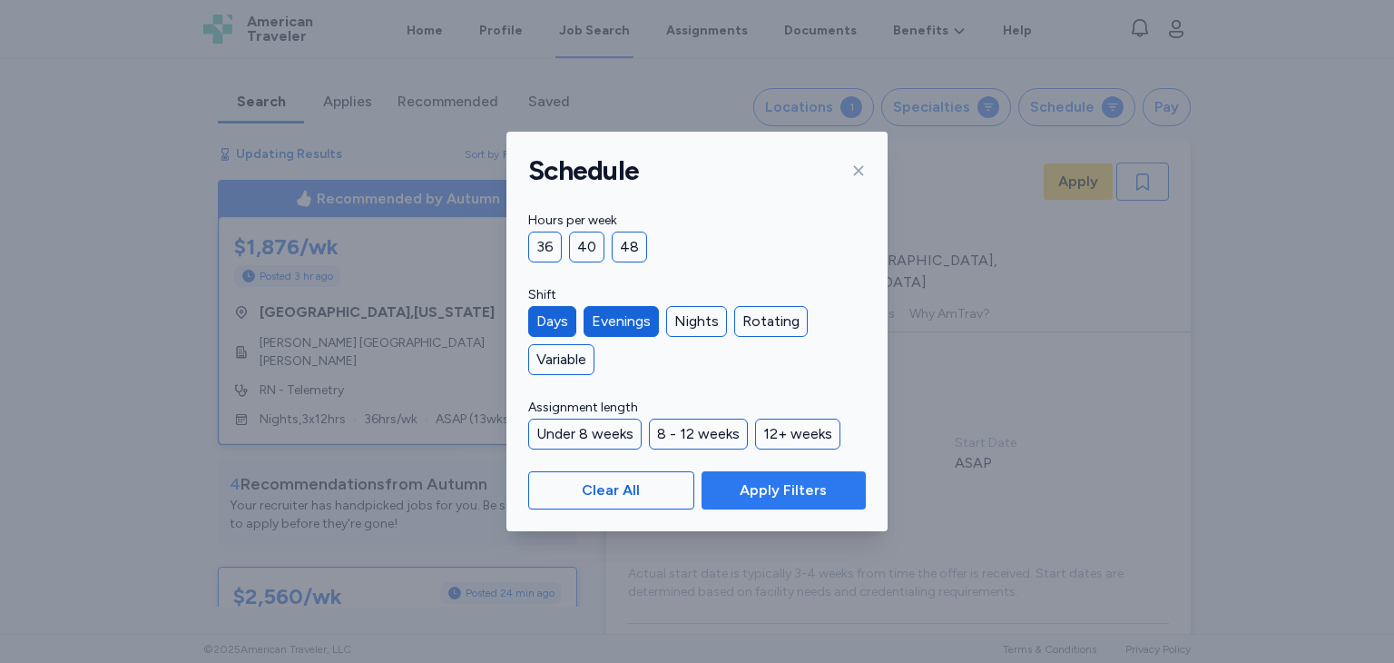
click at [777, 475] on button "Apply Filters" at bounding box center [784, 490] width 164 height 38
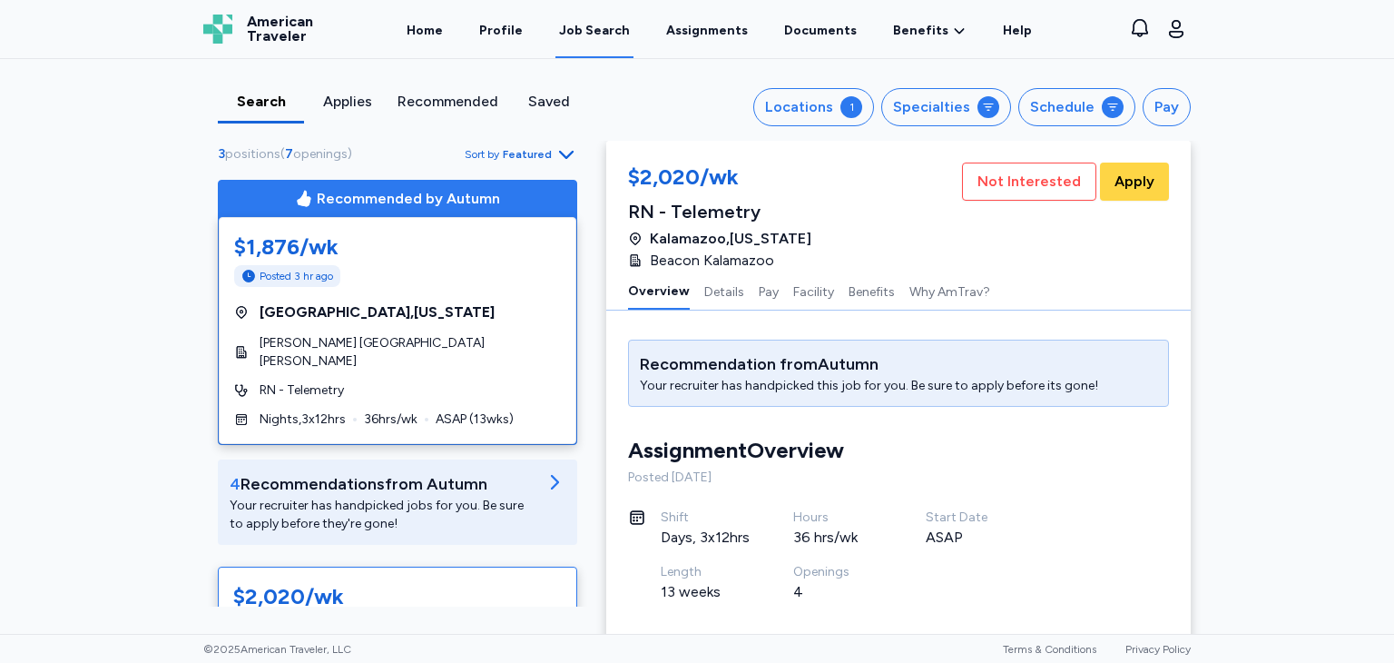
click at [555, 138] on div "Search Applies Recommended Saved Locations 1 Specialties Schedule Pay 3 positio…" at bounding box center [697, 100] width 1016 height 82
click at [556, 159] on icon "button" at bounding box center [566, 154] width 22 height 22
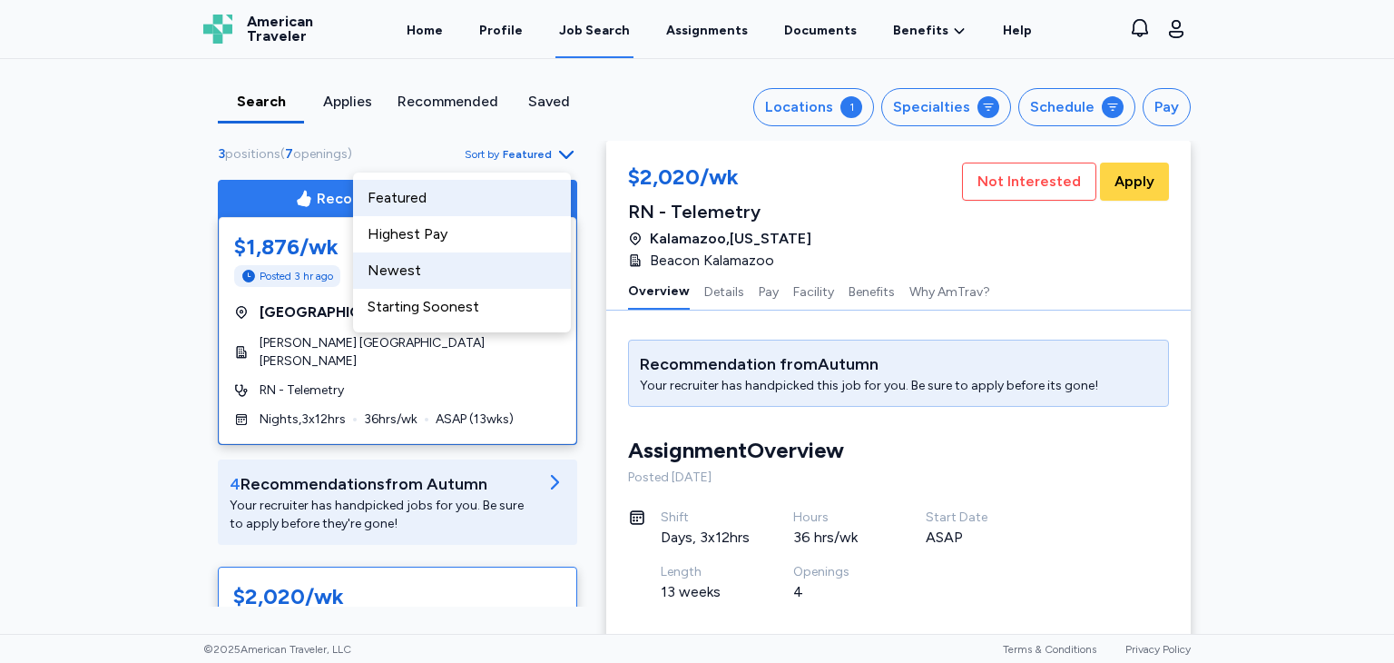
click at [495, 280] on div "Newest" at bounding box center [462, 270] width 218 height 36
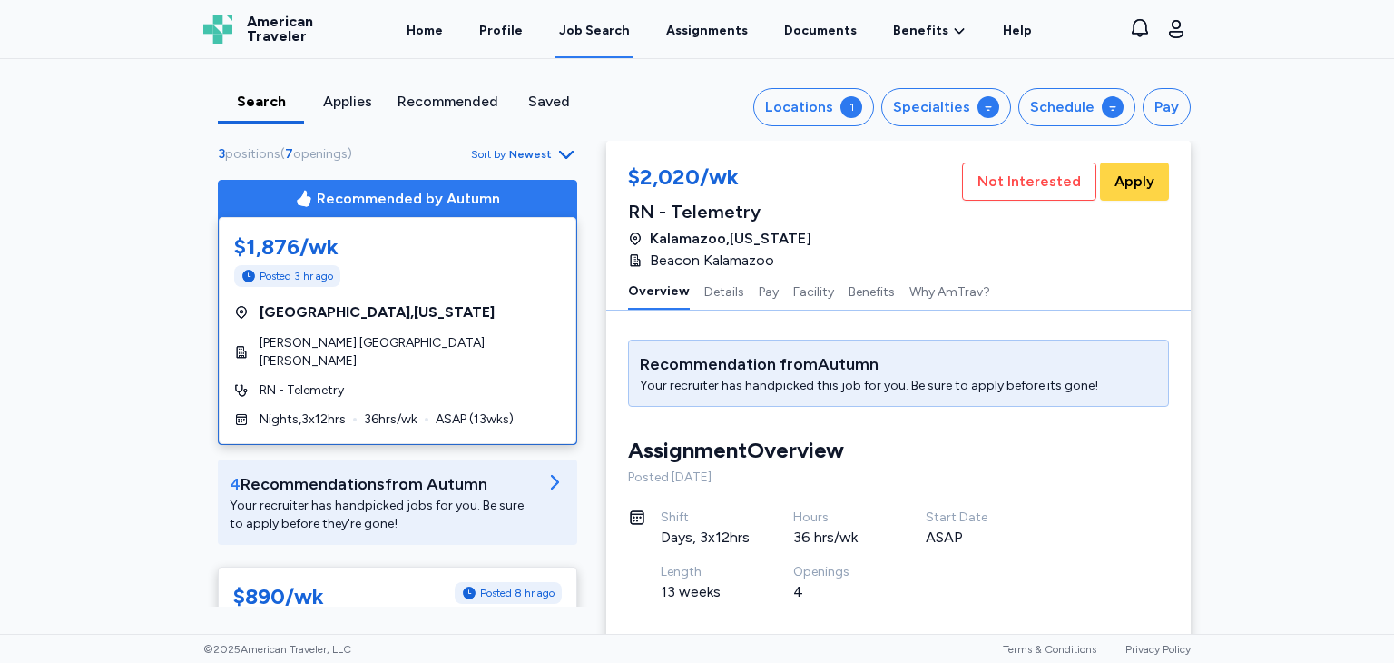
click at [1119, 34] on div "American Traveler American Traveler Home Profile Job Search Assignments Documen…" at bounding box center [697, 29] width 1016 height 58
click at [673, 38] on link "Assignments" at bounding box center [707, 30] width 89 height 56
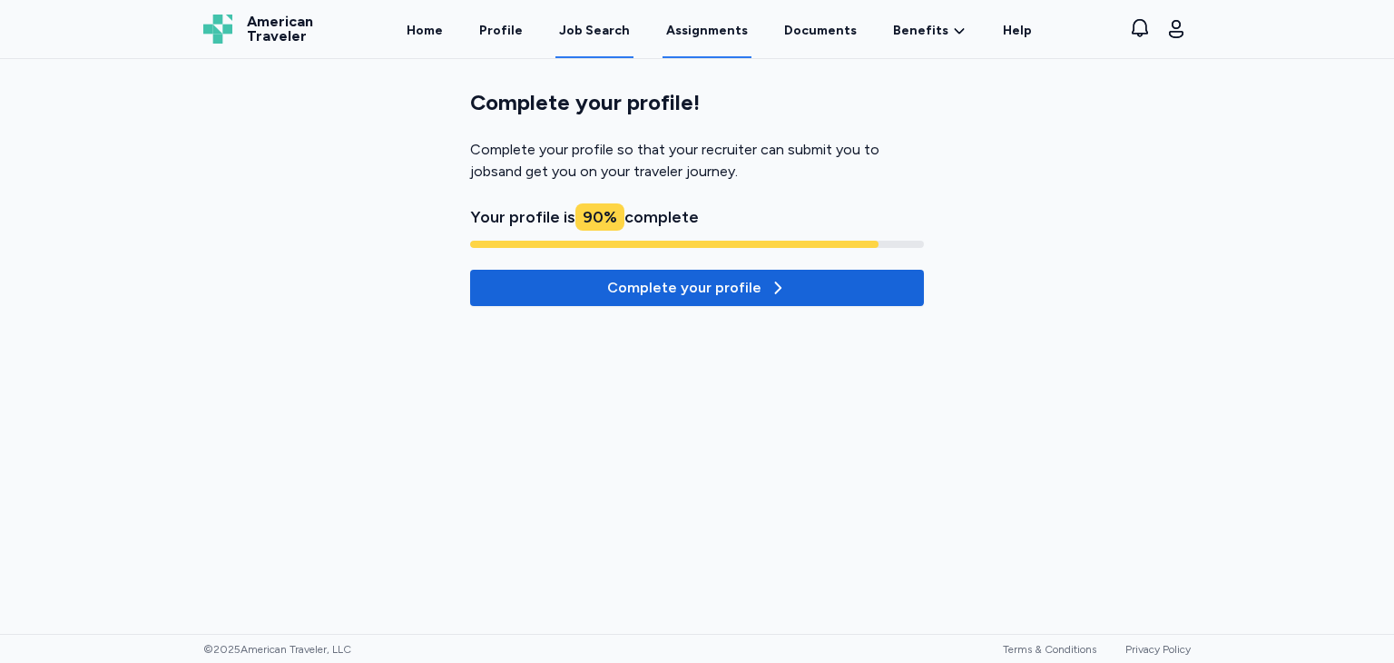
click at [574, 26] on div "Job Search" at bounding box center [594, 31] width 71 height 18
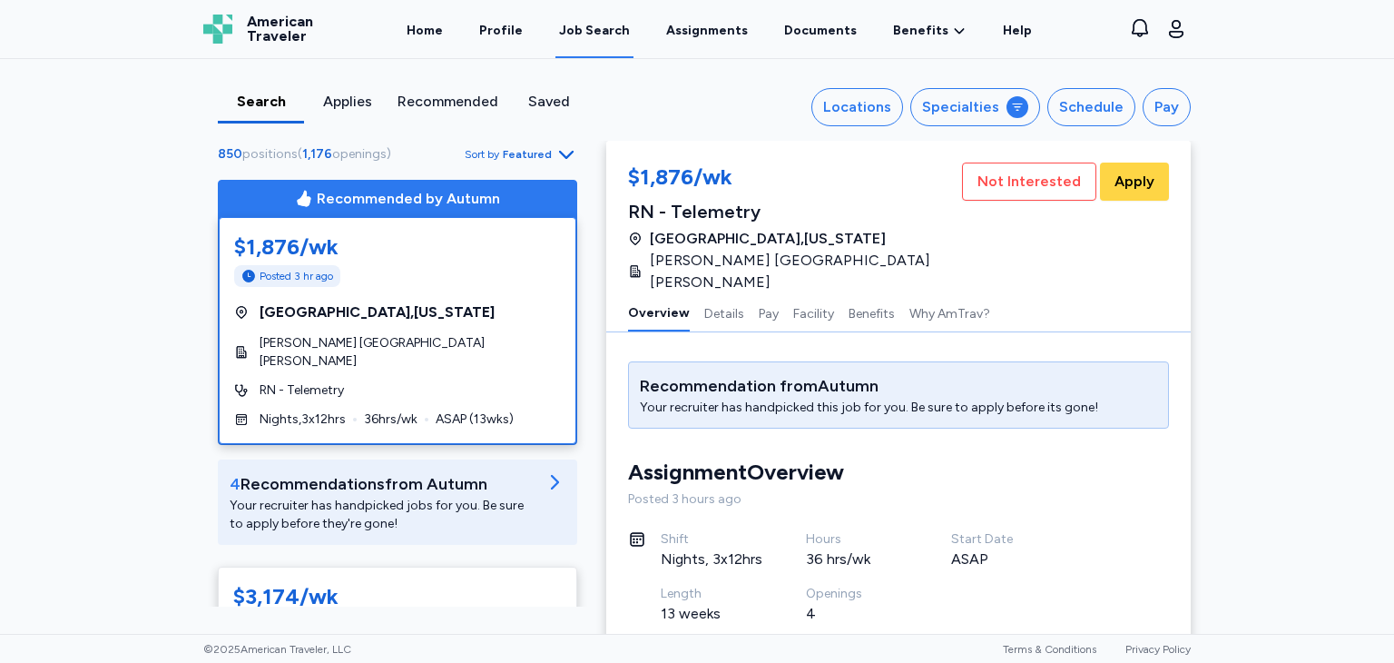
click at [526, 150] on span "Featured" at bounding box center [527, 154] width 49 height 15
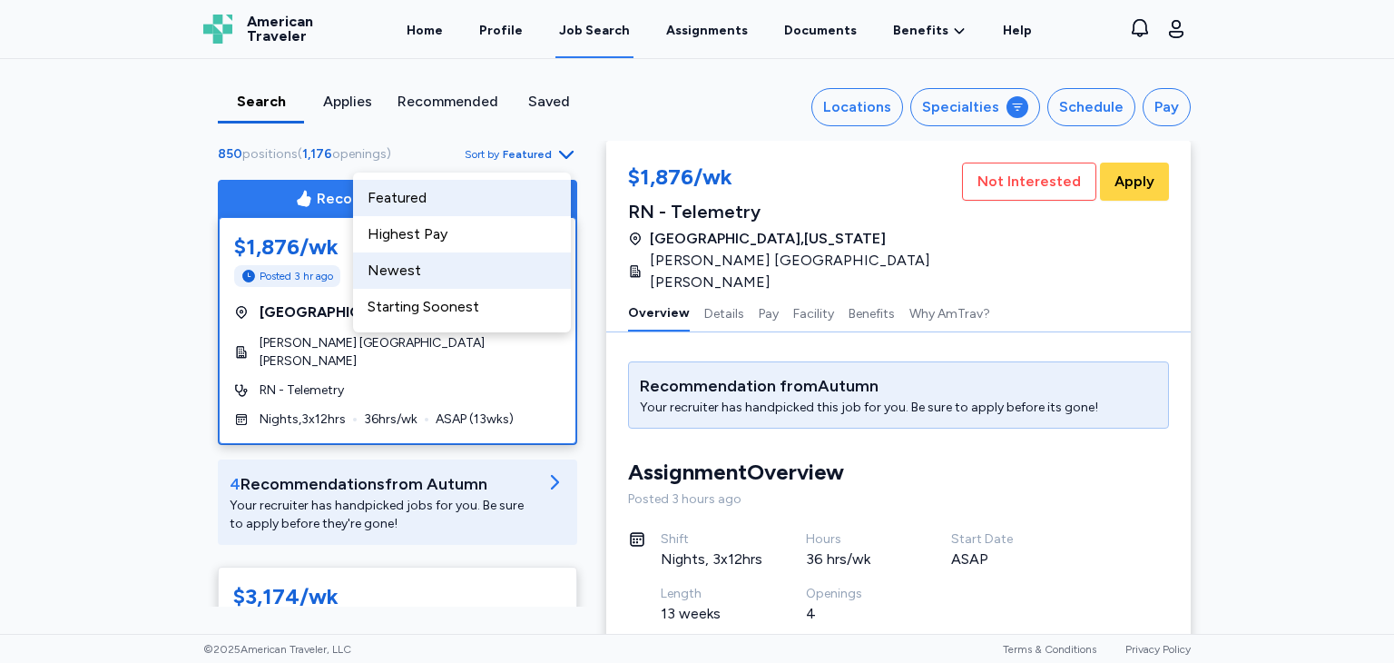
click at [457, 276] on div "Newest" at bounding box center [462, 270] width 218 height 36
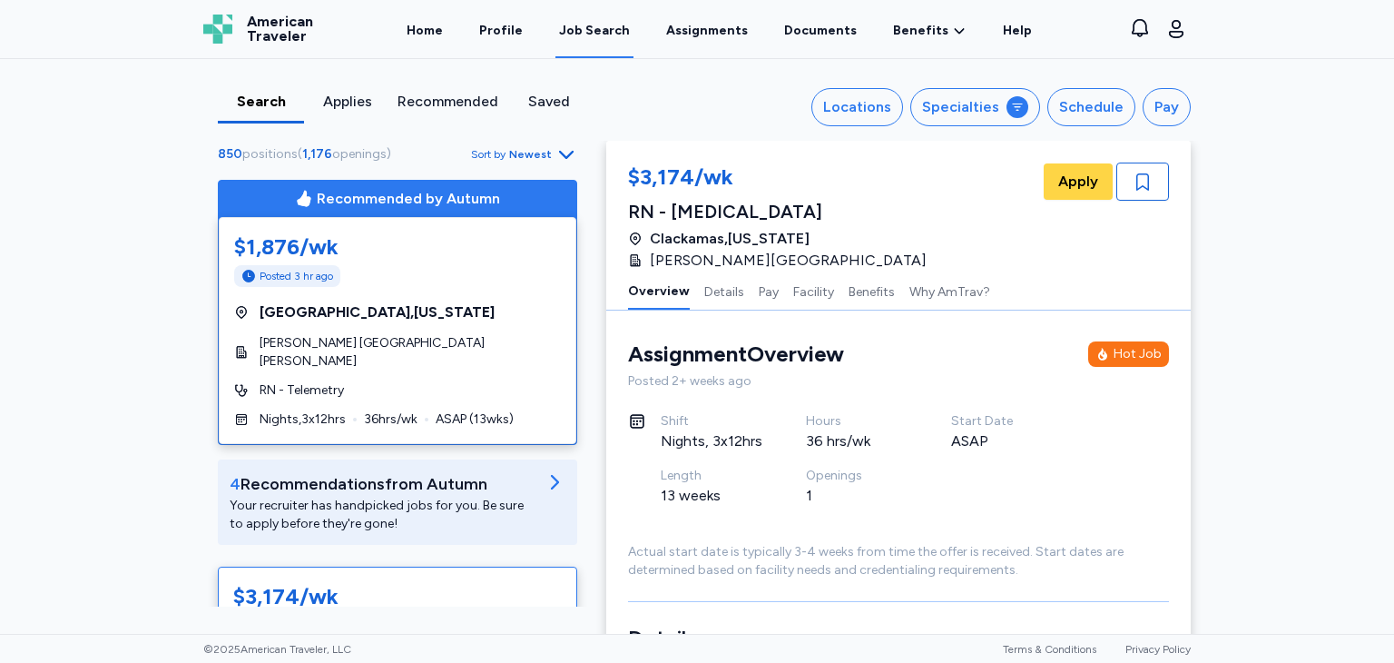
scroll to position [2, 0]
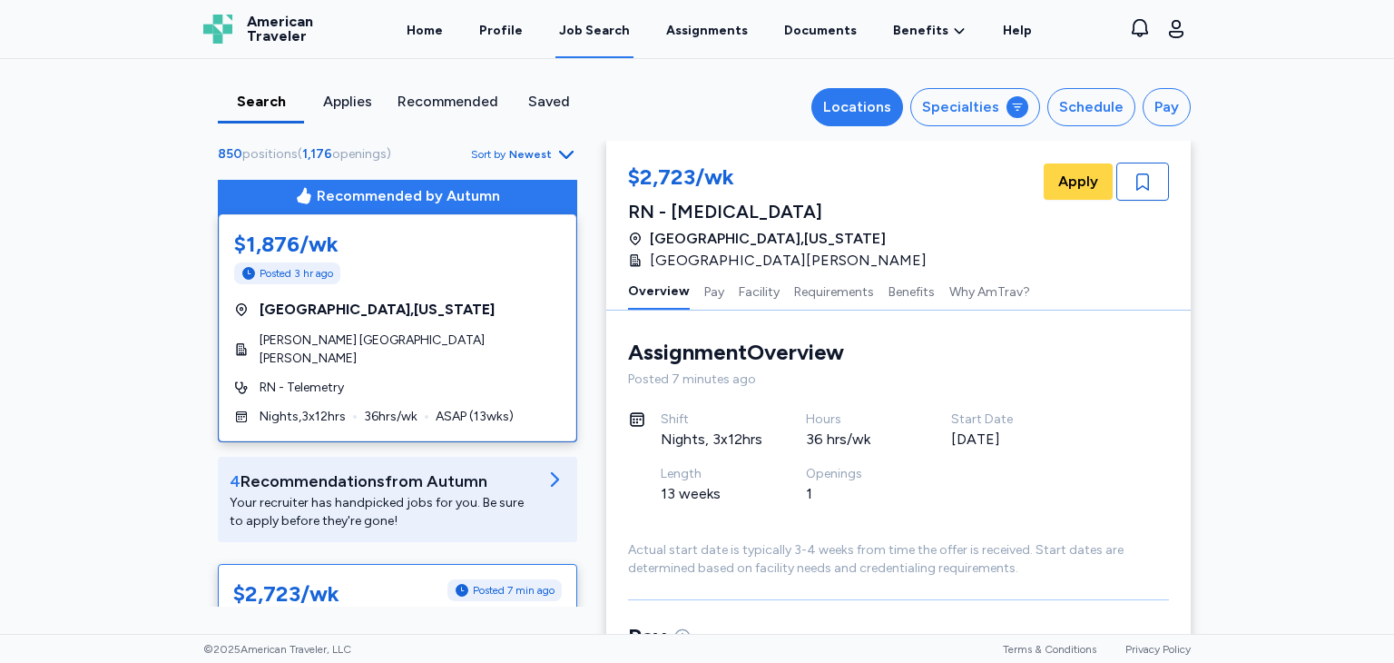
click at [869, 103] on div "Locations" at bounding box center [857, 107] width 68 height 22
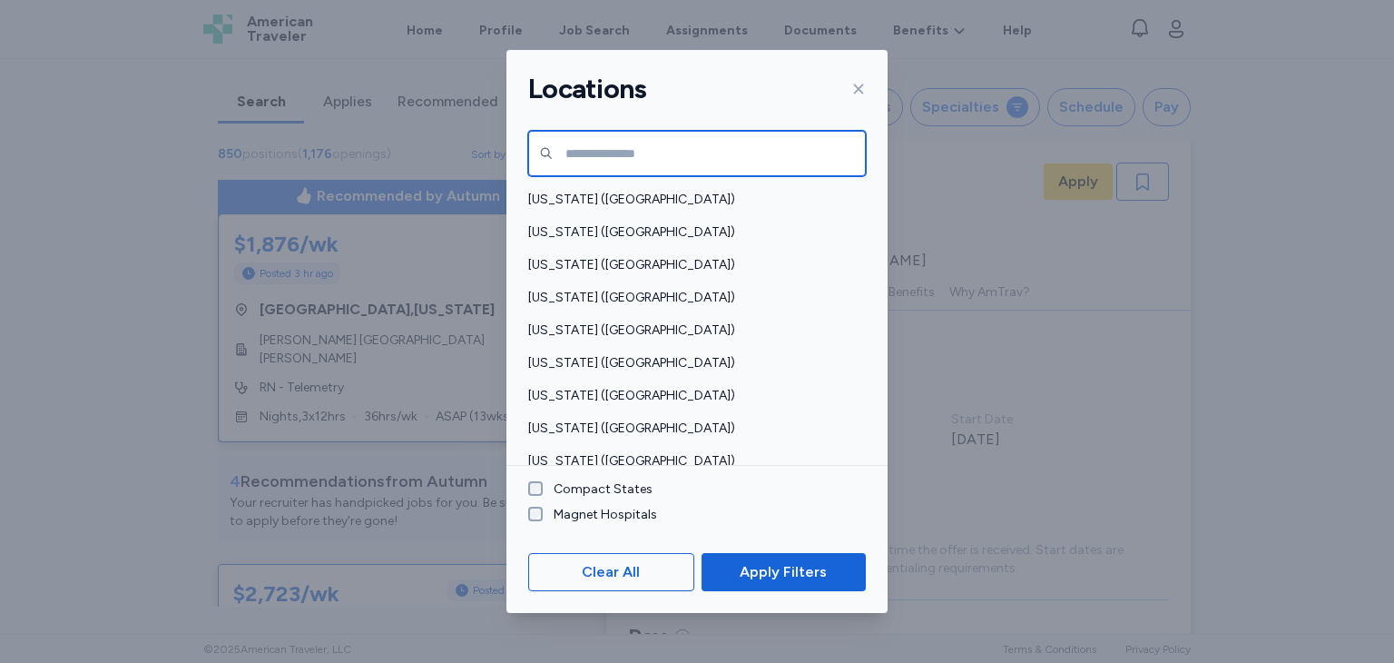
click at [668, 138] on input "text" at bounding box center [697, 153] width 338 height 45
click at [641, 156] on input "text" at bounding box center [697, 153] width 338 height 45
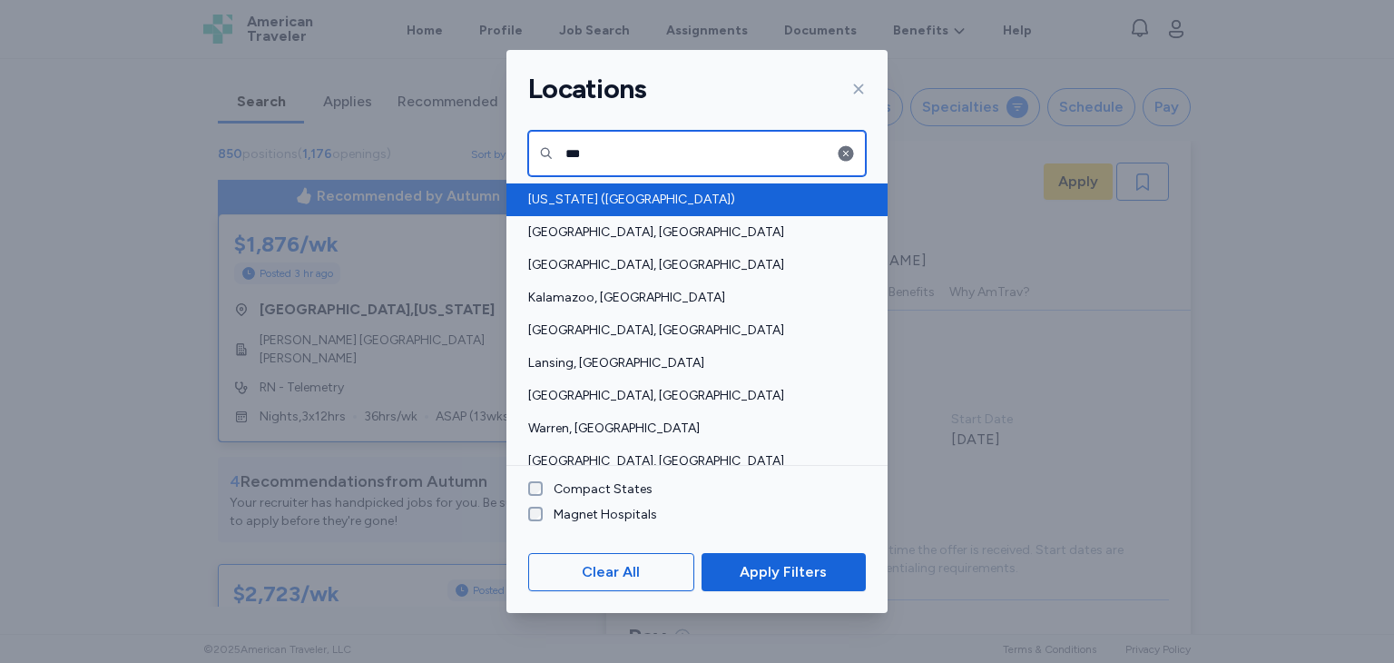
type input "***"
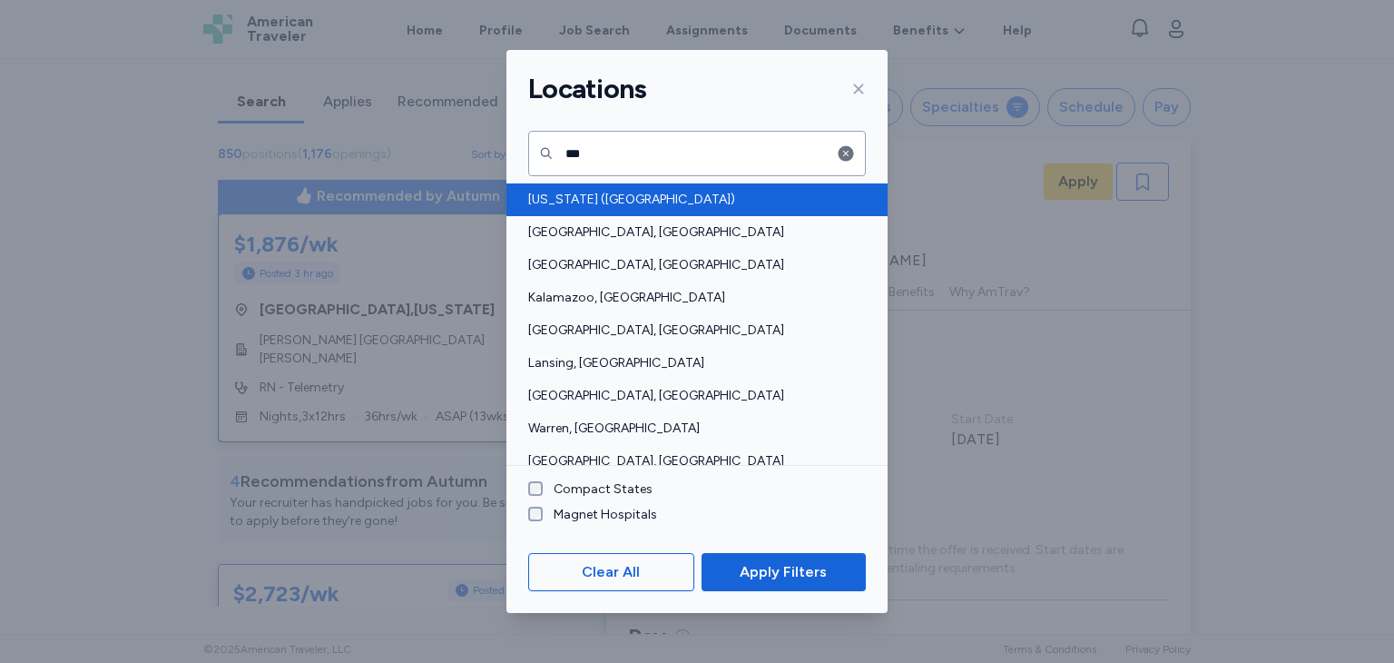
click at [585, 192] on span "[US_STATE] ([GEOGRAPHIC_DATA])" at bounding box center [691, 200] width 327 height 18
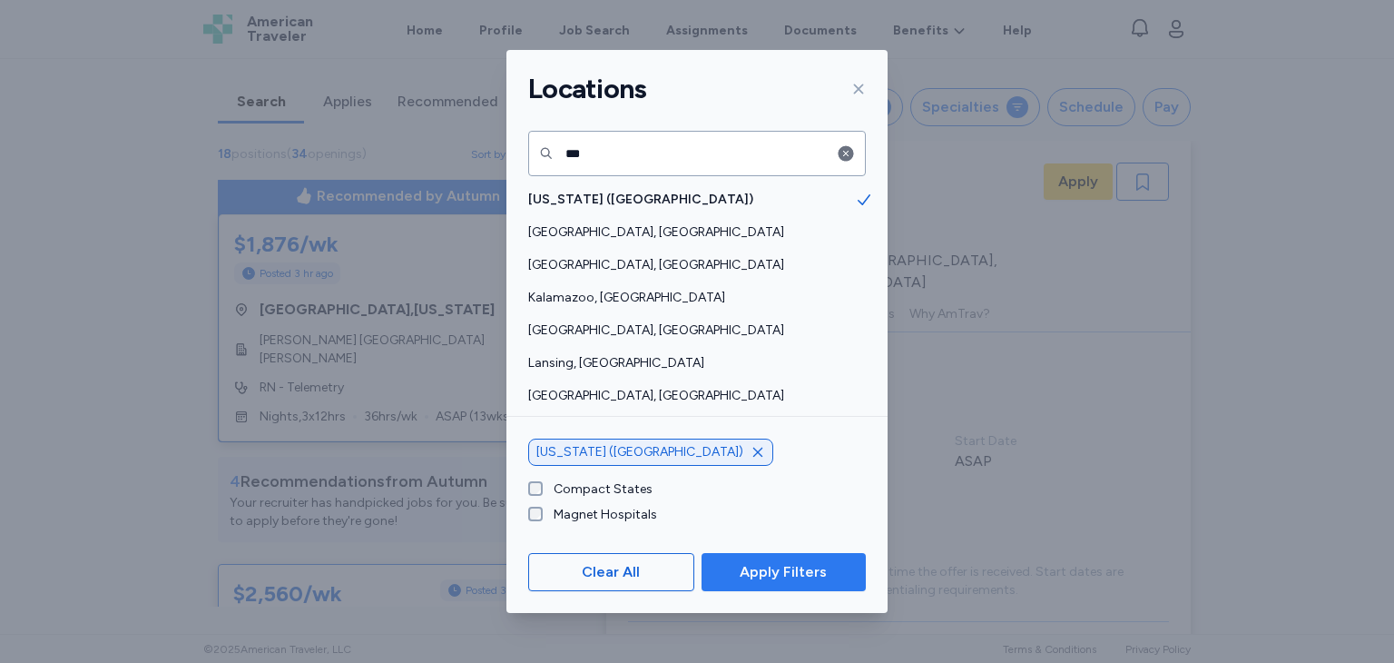
click at [756, 578] on span "Apply Filters" at bounding box center [783, 572] width 87 height 22
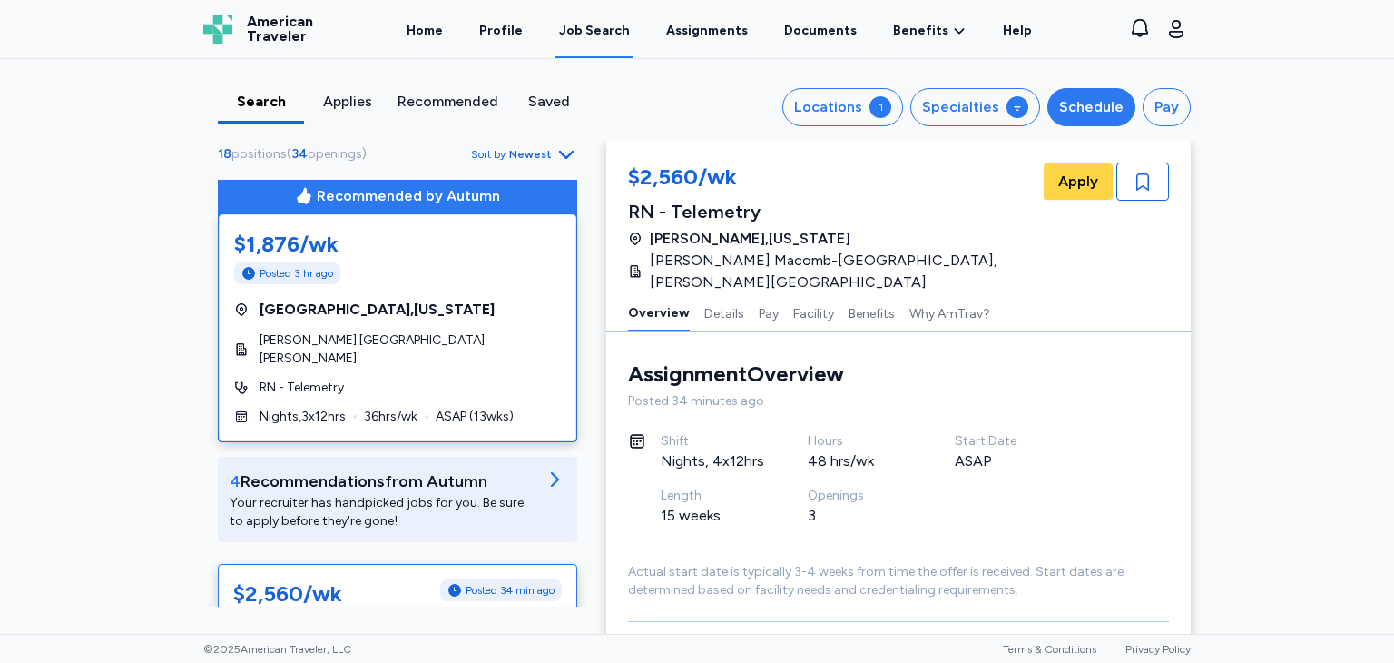
click at [1095, 96] on div "Schedule" at bounding box center [1091, 107] width 64 height 22
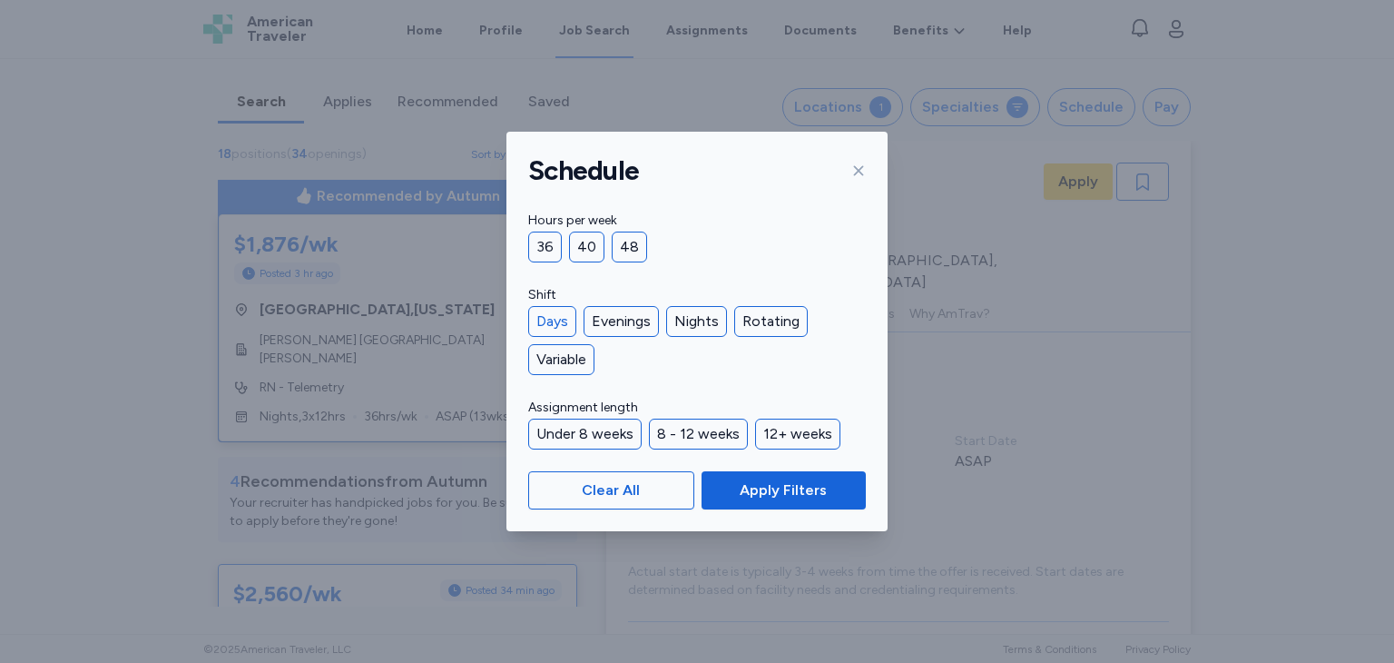
click at [555, 315] on div "Days" at bounding box center [552, 321] width 48 height 31
click at [635, 326] on div "Evenings" at bounding box center [621, 321] width 75 height 31
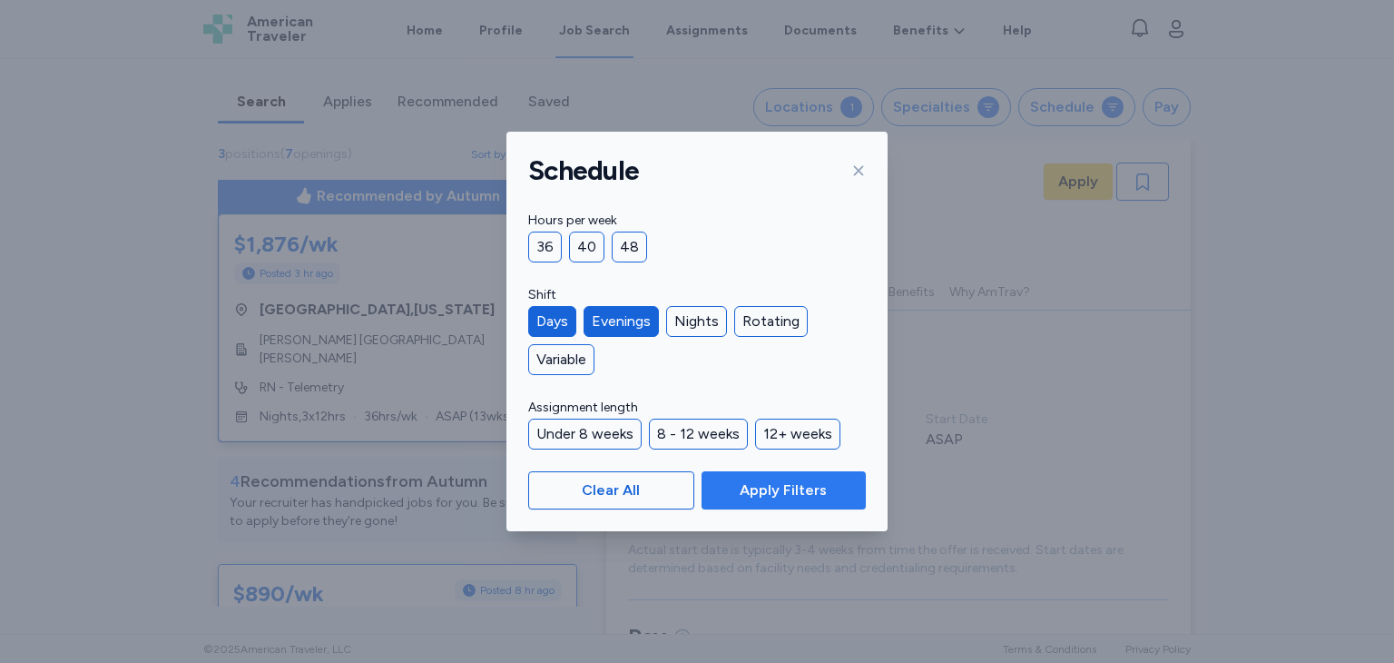
click at [766, 498] on span "Apply Filters" at bounding box center [783, 490] width 87 height 22
